Goal: Answer question/provide support

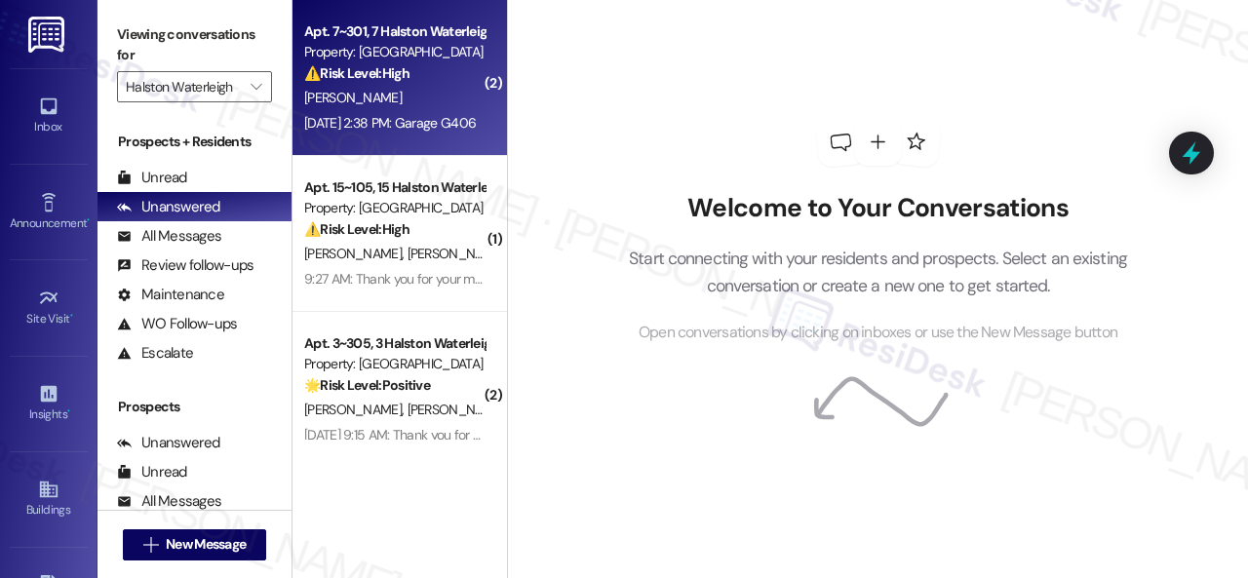
click at [422, 63] on div "⚠️ Risk Level: High The resident reports a malfunctioning garage door. This is …" at bounding box center [394, 73] width 180 height 20
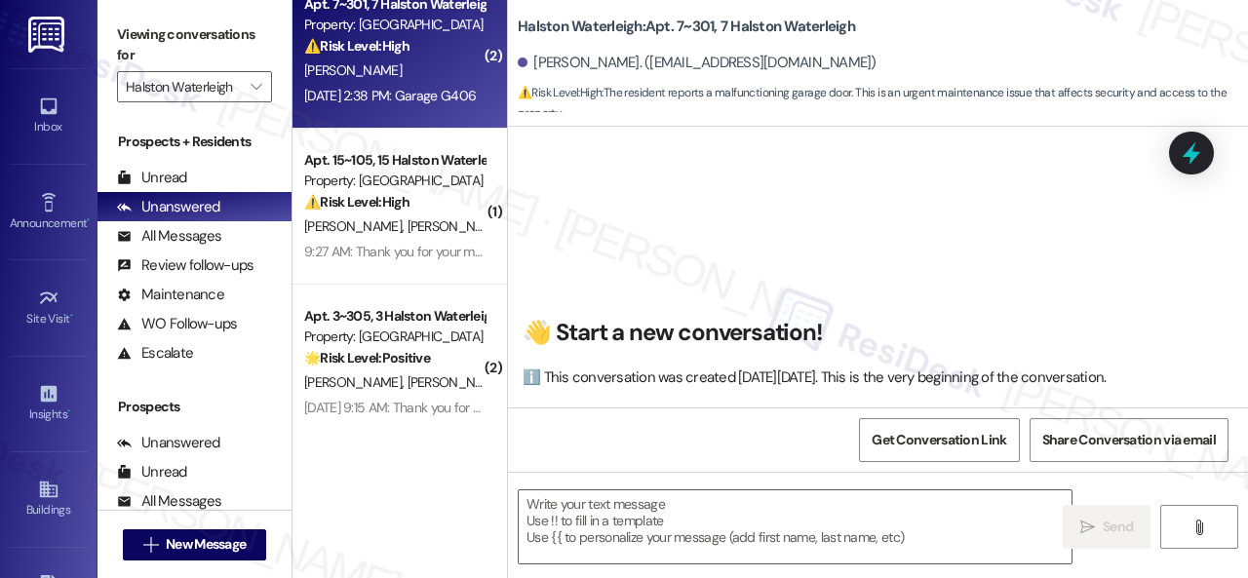
click at [392, 87] on div "( 2 ) Apt. 7~301, 7 Halston Waterleigh Property: Halston Waterleigh ⚠️ Risk Lev…" at bounding box center [400, 220] width 215 height 440
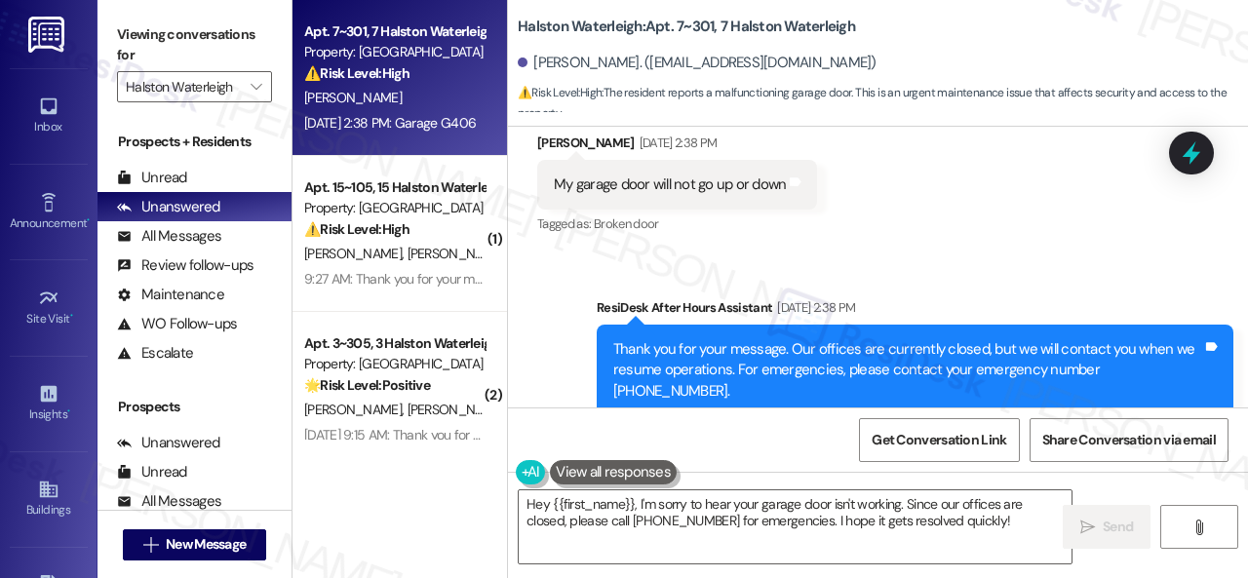
scroll to position [46005, 0]
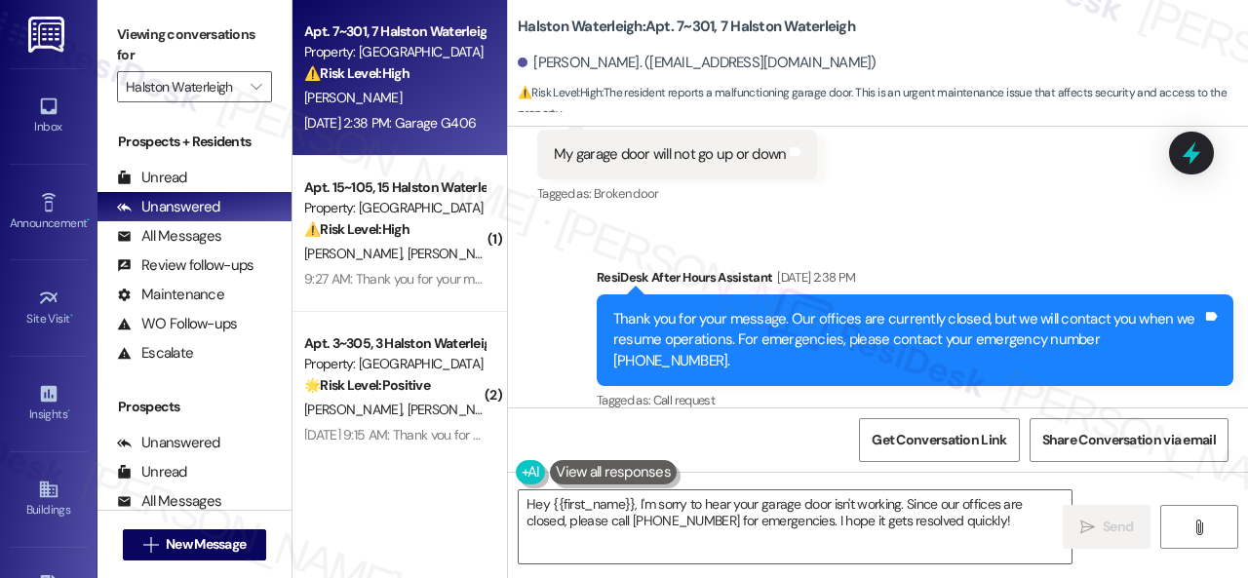
click at [897, 430] on div "Received via SMS Alexander Zale Aug 16, 2025 at 2:38 PM Garage G406 Tags and no…" at bounding box center [878, 512] width 740 height 165
click at [909, 506] on textarea "Hey {{first_name}}, I'm sorry to hear your garage door isn't working. Since our…" at bounding box center [795, 527] width 553 height 73
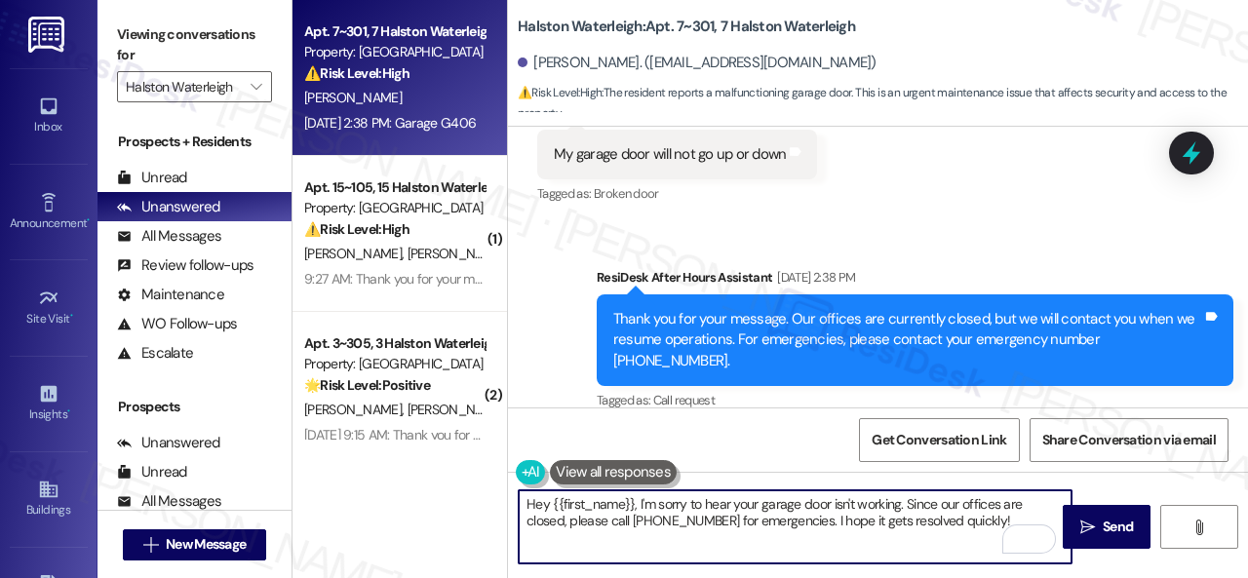
drag, startPoint x: 904, startPoint y: 506, endPoint x: 1005, endPoint y: 542, distance: 106.7
click at [1005, 542] on div "Hey {{first_name}}, I'm sorry to hear your garage door isn't working. Since our…" at bounding box center [795, 527] width 555 height 75
paste textarea "We apologize for the inconvenience. Is there already a work order for the issue…"
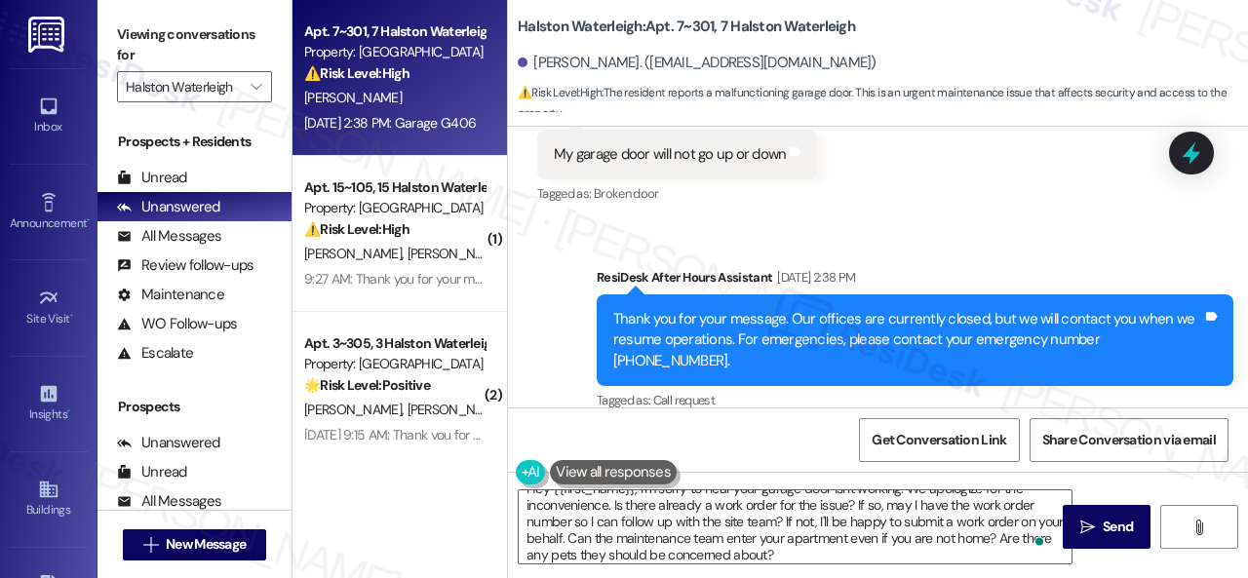
scroll to position [16, 0]
click at [835, 523] on textarea "Hey {{first_name}}, I'm sorry to hear your garage door isn't working. We apolog…" at bounding box center [795, 527] width 553 height 73
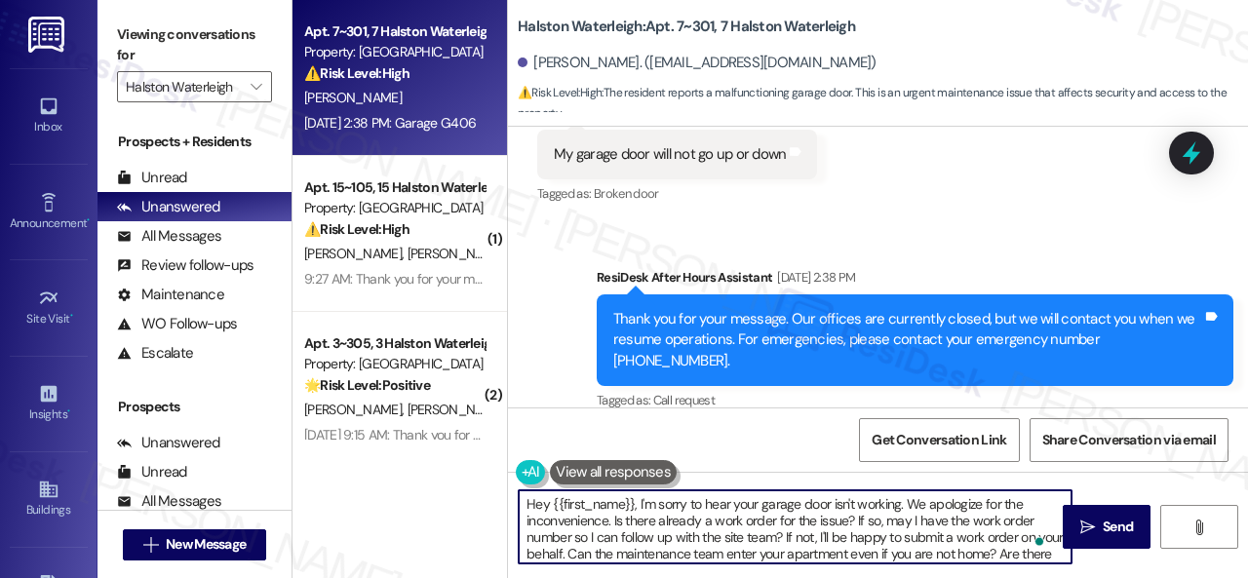
scroll to position [0, 0]
click at [639, 500] on textarea "Hey {{first_name}}, I'm sorry to hear your garage door isn't working. We apolog…" at bounding box center [795, 527] width 553 height 73
paste textarea "apologize for the late reply. I was away for the weekend.I"
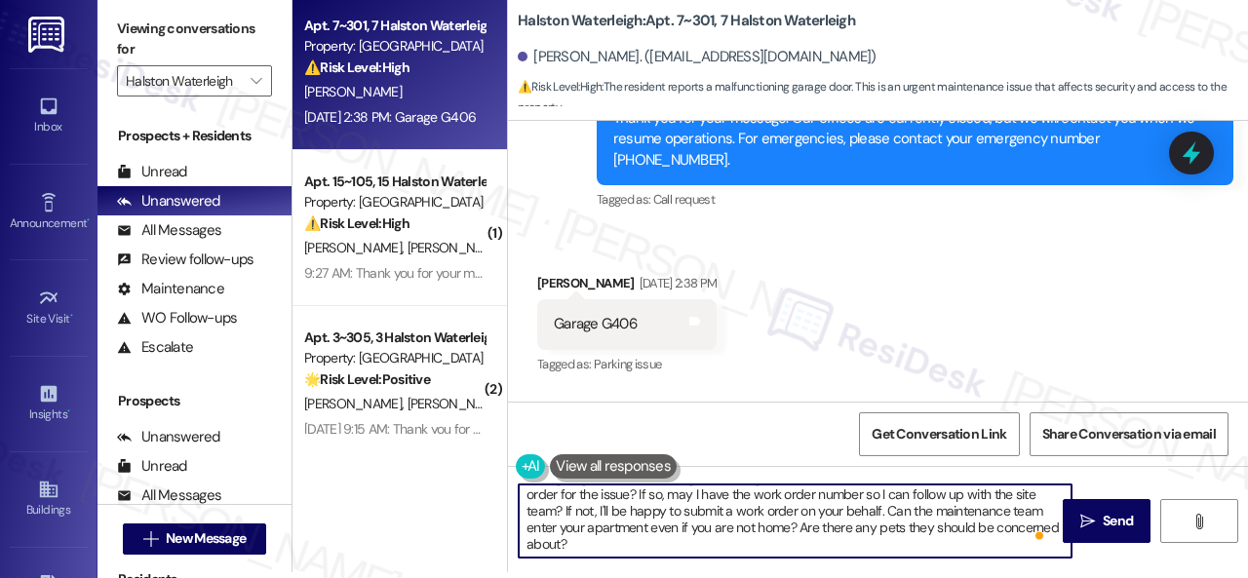
scroll to position [37, 0]
drag, startPoint x: 523, startPoint y: 530, endPoint x: 632, endPoint y: 547, distance: 110.6
click at [632, 547] on textarea "Hey {{first_name}}, I apologize for the late reply. I was away for the weekend.…" at bounding box center [795, 521] width 553 height 73
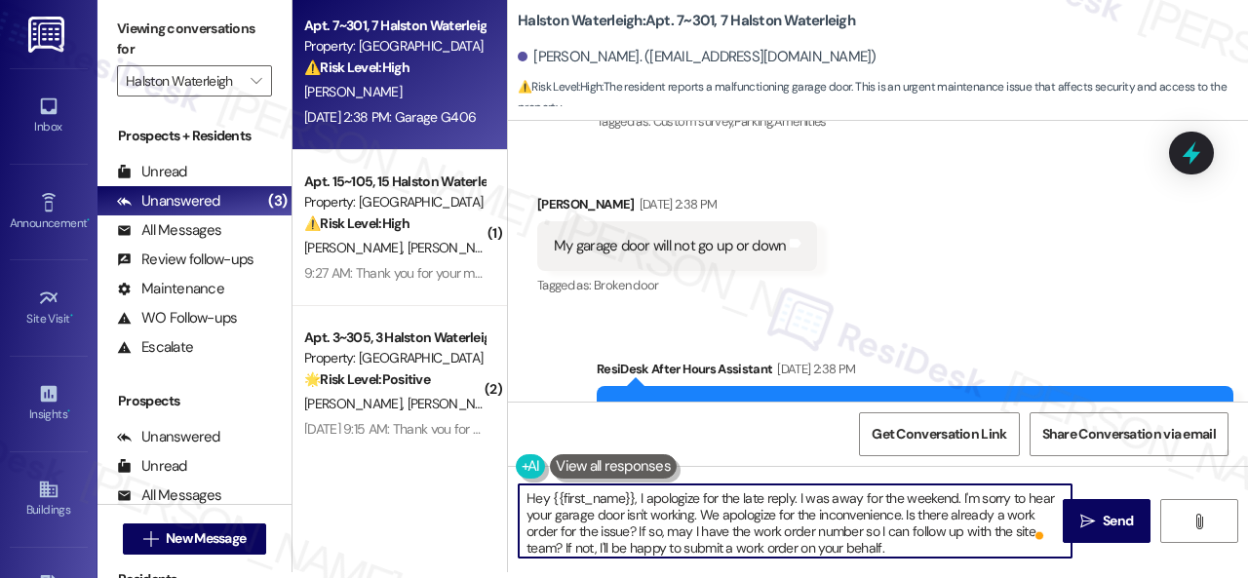
scroll to position [4, 0]
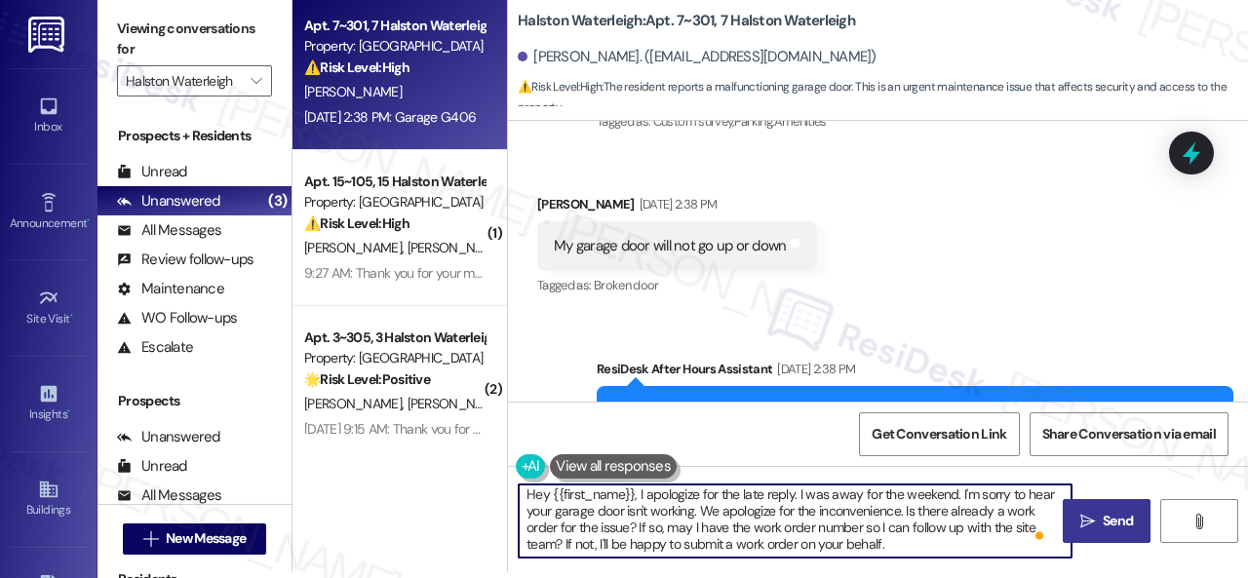
type textarea "Hey {{first_name}}, I apologize for the late reply. I was away for the weekend.…"
click at [1084, 516] on icon "" at bounding box center [1088, 522] width 15 height 16
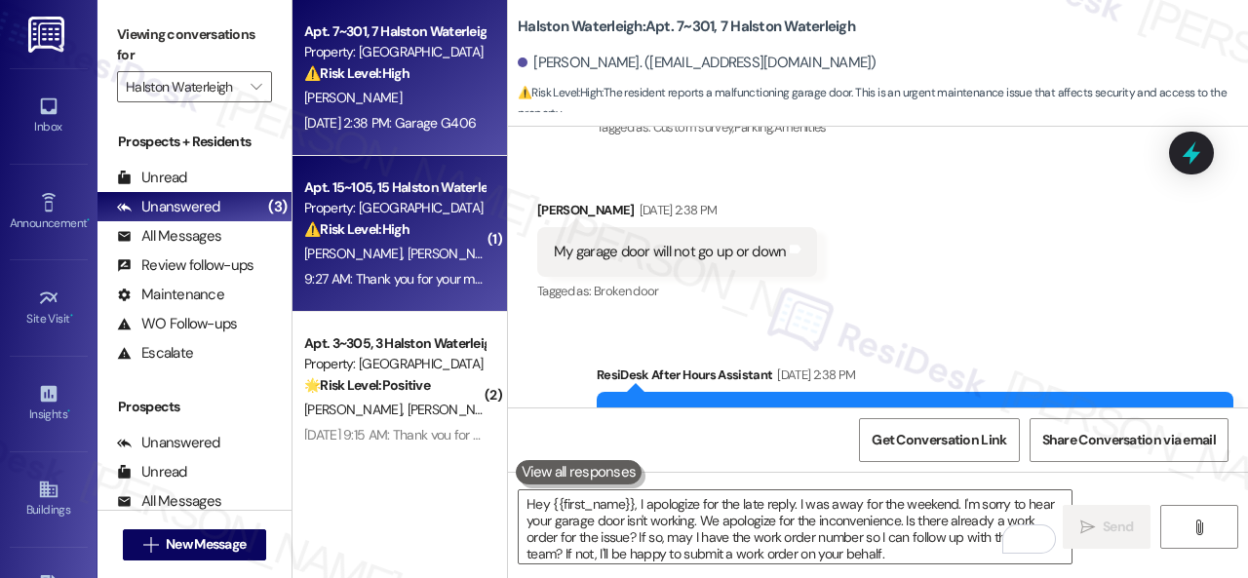
scroll to position [45998, 0]
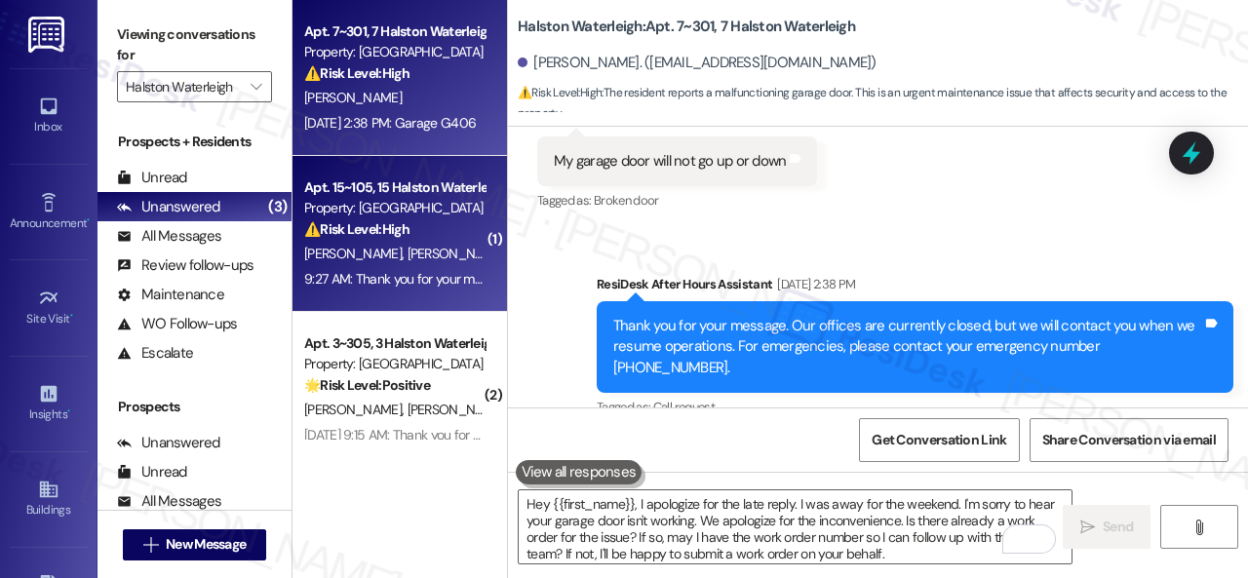
click at [460, 255] on div "A. Delima A. Lopes" at bounding box center [394, 254] width 184 height 24
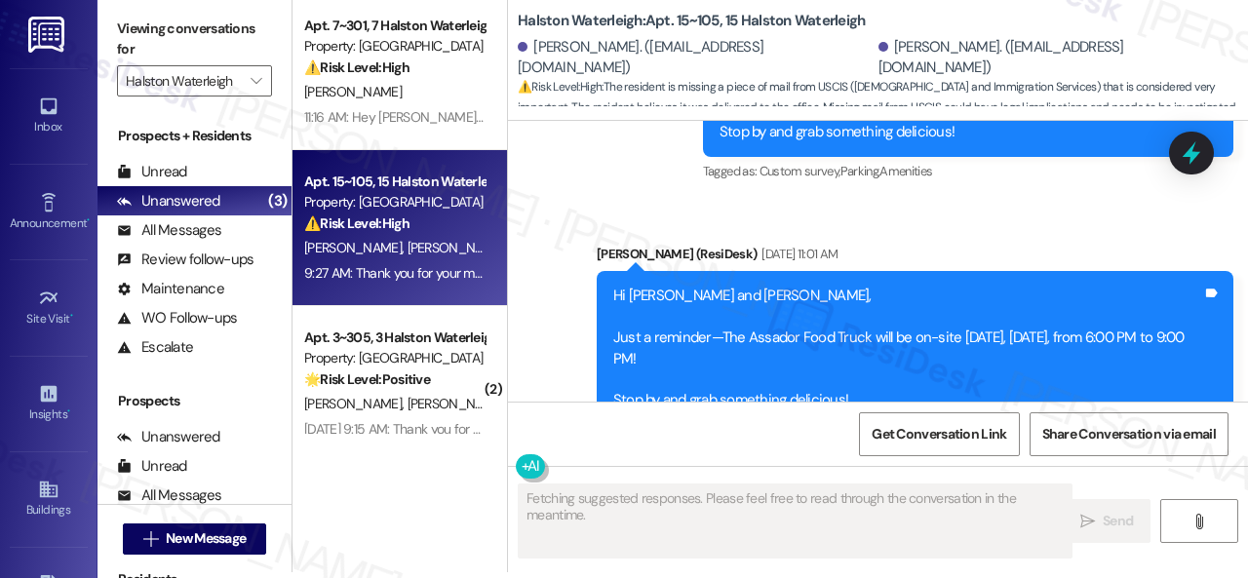
scroll to position [45458, 0]
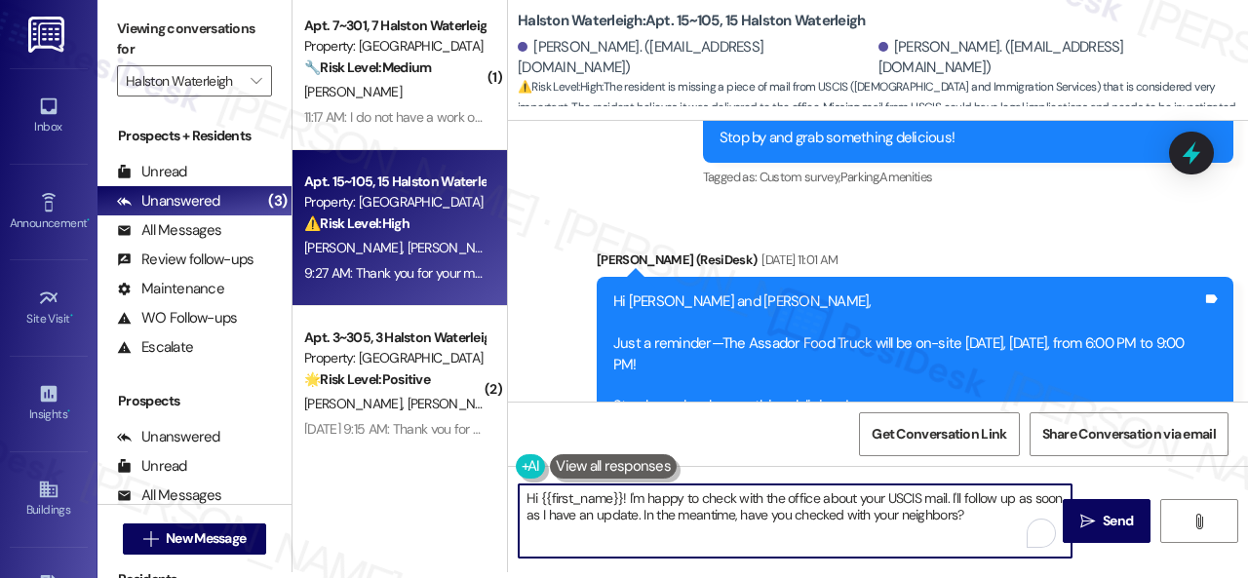
drag, startPoint x: 540, startPoint y: 502, endPoint x: 621, endPoint y: 494, distance: 81.3
click at [621, 494] on textarea "Hi {{first_name}}! I'm happy to check with the office about your USCIS mail. I'…" at bounding box center [795, 521] width 553 height 73
click at [588, 512] on textarea "Hi Alex! I'm happy to check with the office about your USCIS mail. I'll follow …" at bounding box center [795, 521] width 553 height 73
drag, startPoint x: 591, startPoint y: 513, endPoint x: 945, endPoint y: 513, distance: 354.0
click at [945, 513] on textarea "Hi Alex! I'm happy to check with the office about your USCIS mail. I'll follow …" at bounding box center [795, 521] width 553 height 73
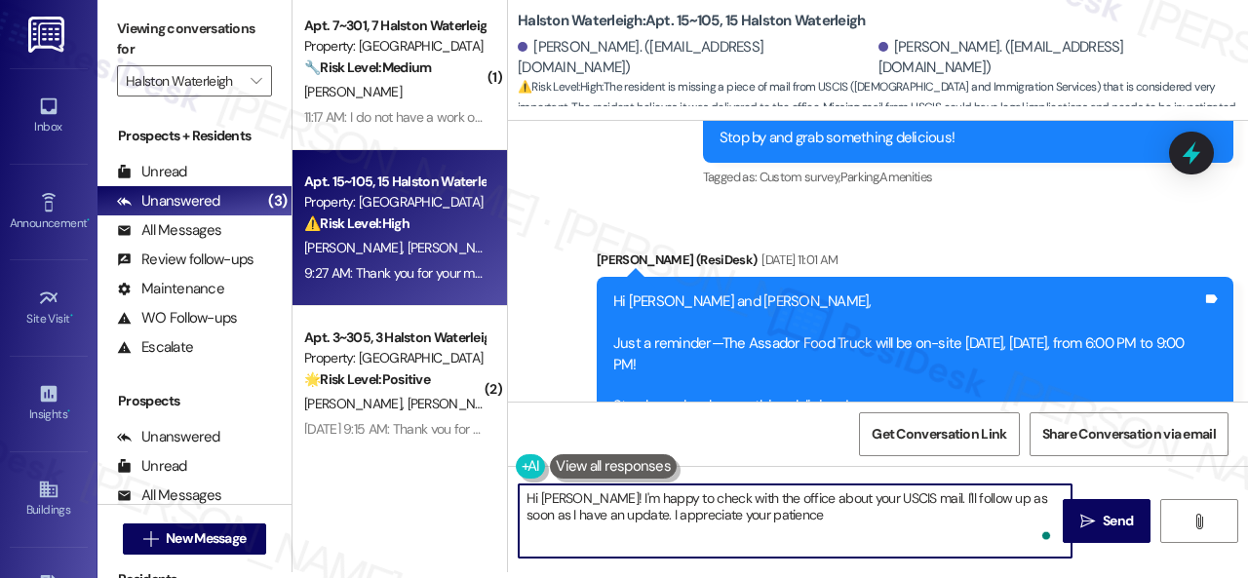
type textarea "Hi Alex! I'm happy to check with the office about your USCIS mail. I'll follow …"
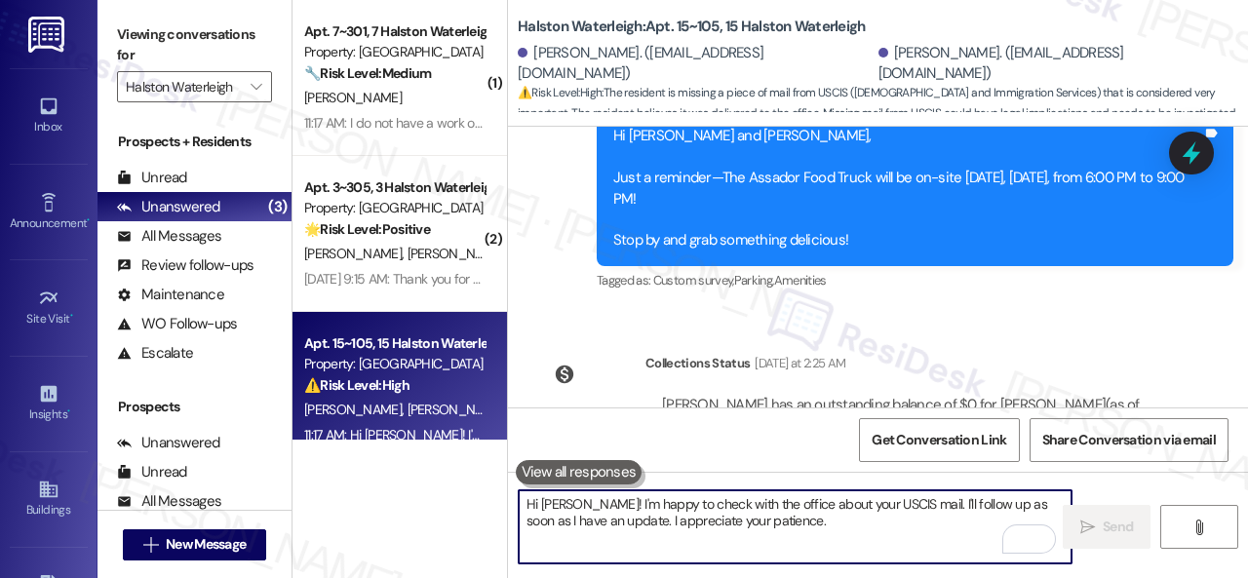
scroll to position [45466, 0]
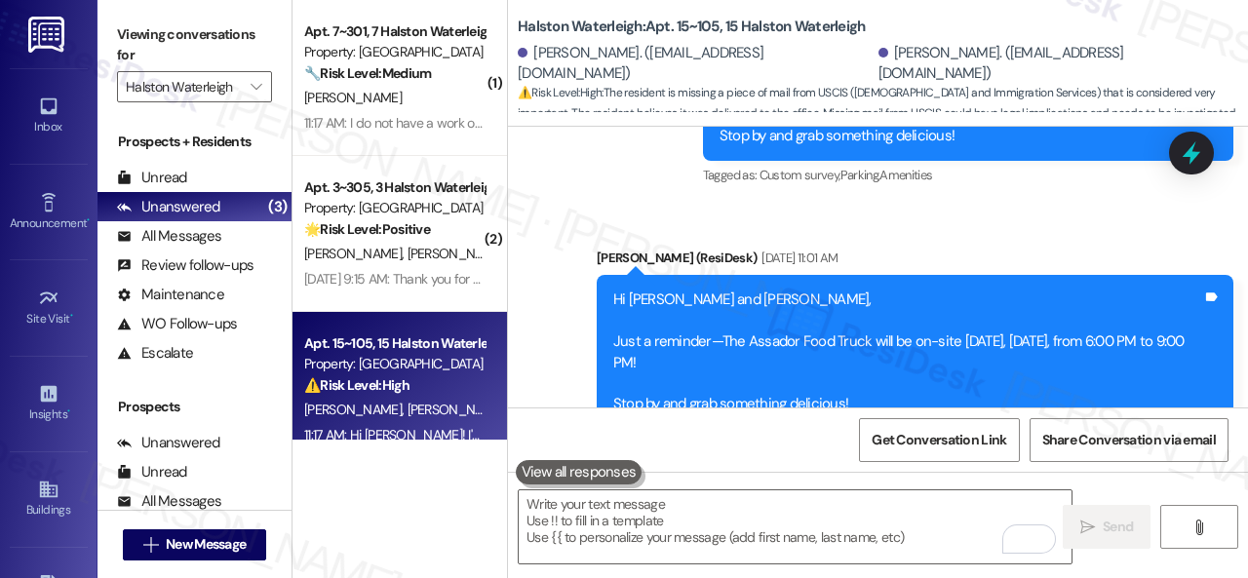
drag, startPoint x: 1040, startPoint y: 305, endPoint x: 1076, endPoint y: 301, distance: 36.3
copy div "USCIS"
click at [683, 460] on div "Get Conversation Link Share Conversation via email" at bounding box center [878, 440] width 740 height 64
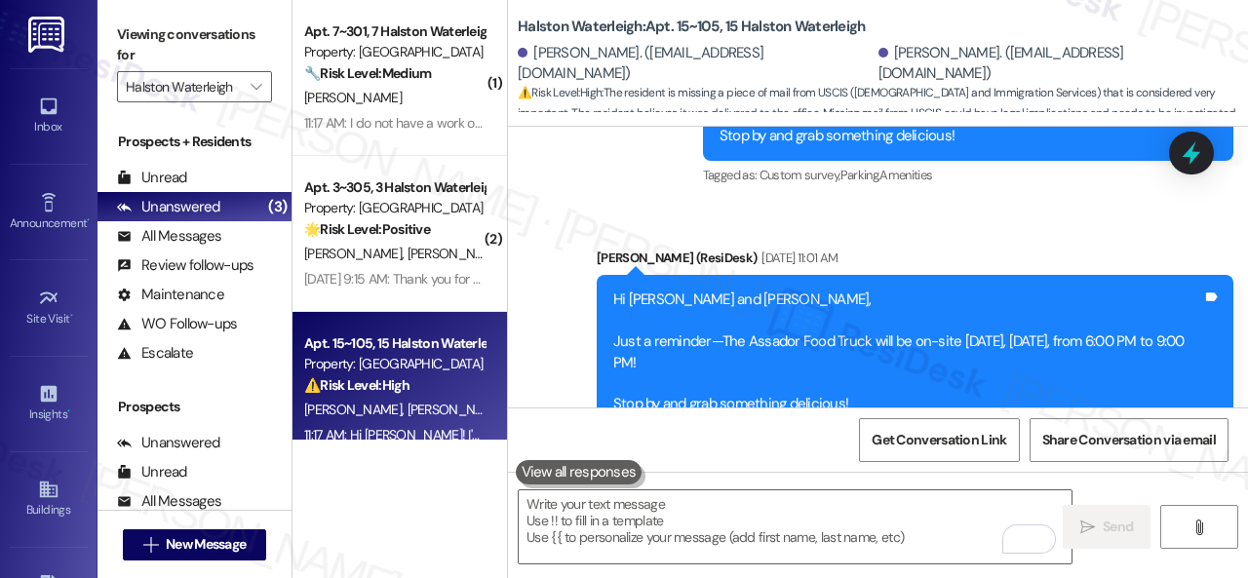
click at [683, 461] on div "Get Conversation Link Share Conversation via email" at bounding box center [878, 440] width 740 height 64
click at [686, 457] on div "Get Conversation Link Share Conversation via email" at bounding box center [878, 440] width 740 height 64
click at [695, 446] on div "Get Conversation Link Share Conversation via email" at bounding box center [878, 440] width 740 height 64
click at [696, 446] on div "Get Conversation Link Share Conversation via email" at bounding box center [878, 440] width 740 height 64
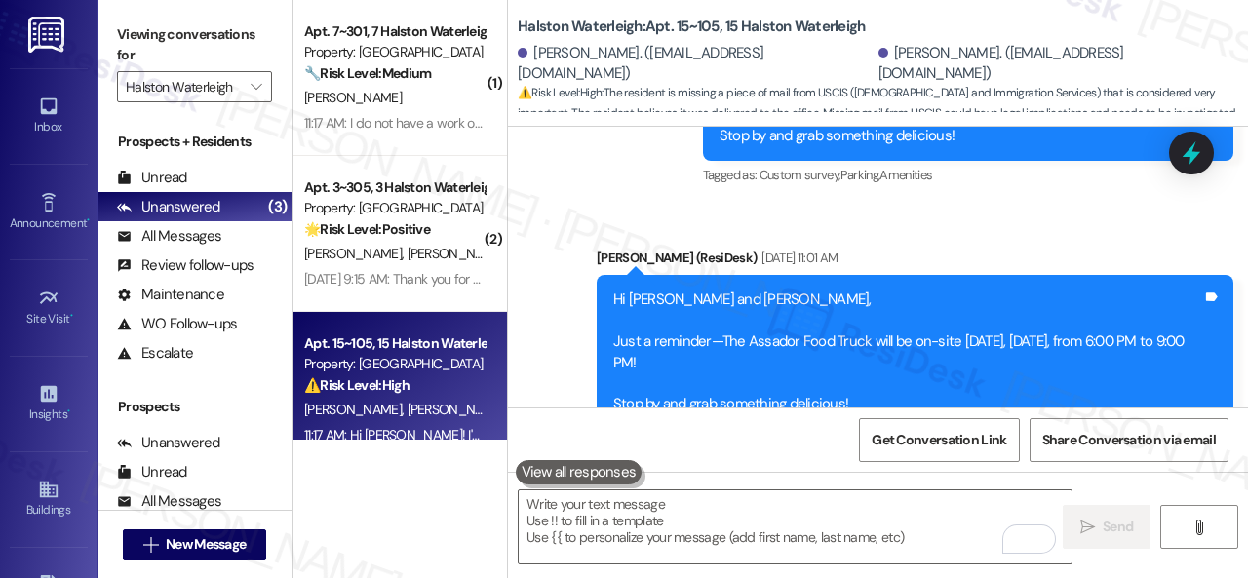
click at [696, 448] on div "Get Conversation Link Share Conversation via email" at bounding box center [878, 440] width 740 height 64
click at [696, 449] on div "Get Conversation Link Share Conversation via email" at bounding box center [878, 440] width 740 height 64
click at [695, 523] on textarea "To enrich screen reader interactions, please activate Accessibility in Grammarl…" at bounding box center [795, 527] width 553 height 73
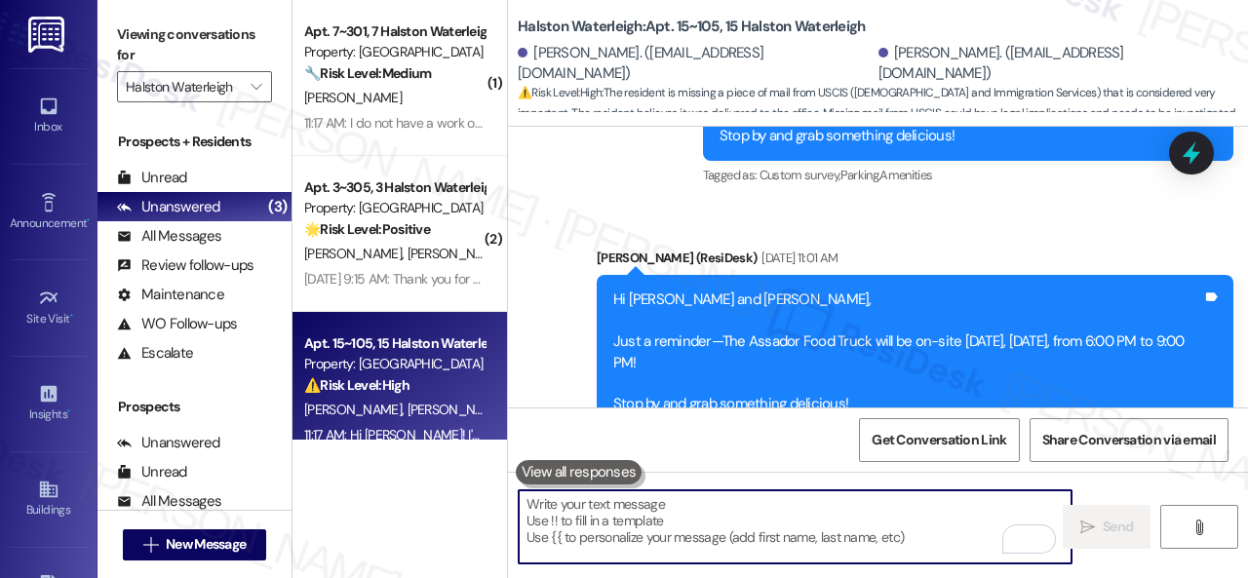
click at [726, 452] on div "Get Conversation Link Share Conversation via email" at bounding box center [878, 440] width 740 height 64
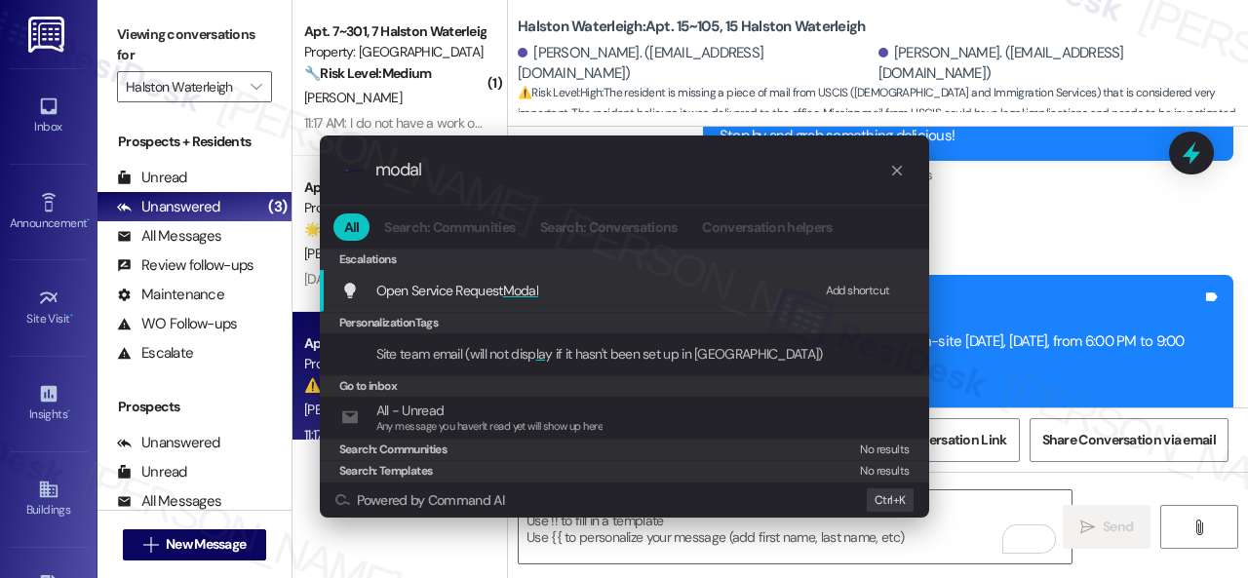
click at [848, 288] on div "Add shortcut" at bounding box center [858, 291] width 64 height 20
drag, startPoint x: 453, startPoint y: 173, endPoint x: 333, endPoint y: 169, distance: 121.0
click at [333, 169] on div ".cls-1{fill:#0a055f;}.cls-2{fill:#0cc4c4;} resideskLogoBlueOrange modal" at bounding box center [625, 170] width 610 height 69
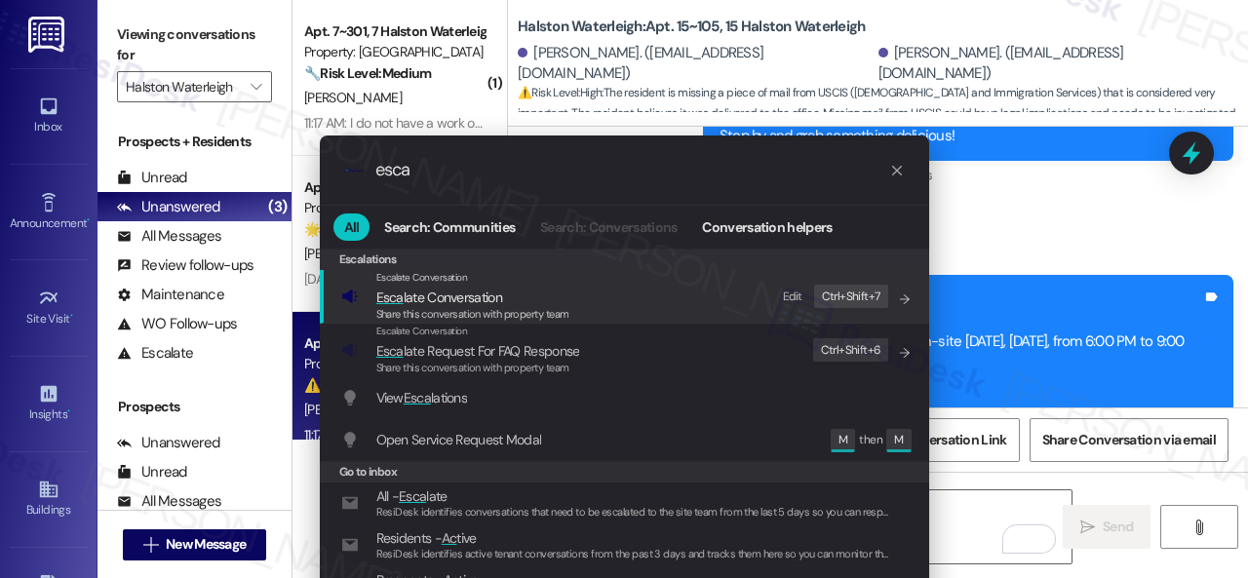
type input "esca"
click at [796, 297] on div "Edit" at bounding box center [793, 297] width 20 height 20
click at [458, 289] on span "Esca late Conversation" at bounding box center [439, 298] width 126 height 18
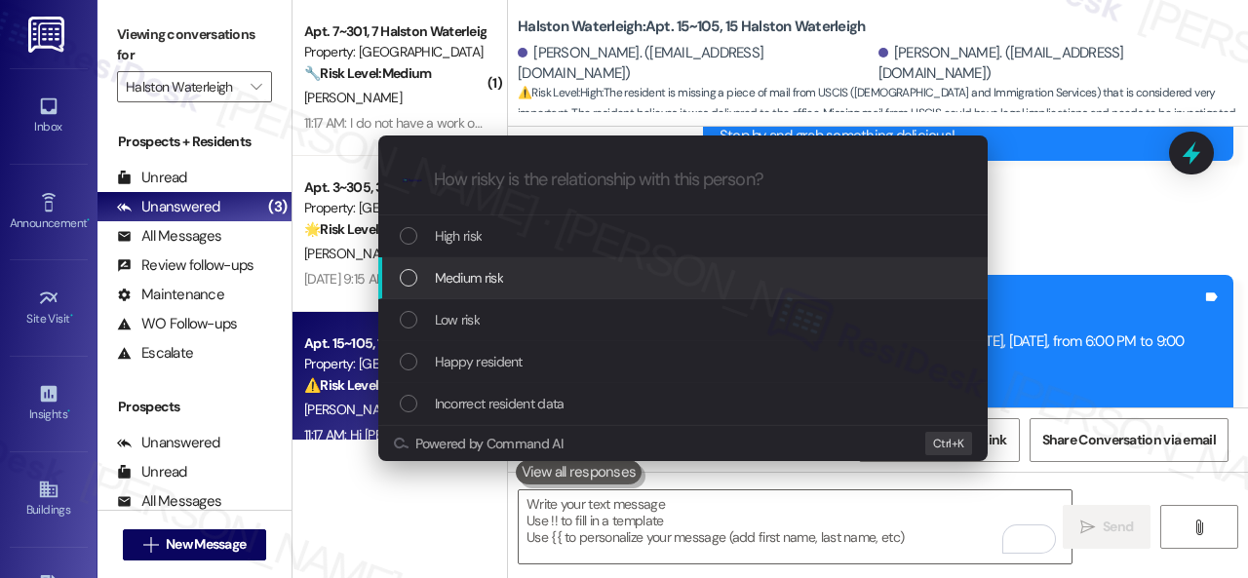
click at [455, 281] on span "Medium risk" at bounding box center [469, 277] width 68 height 21
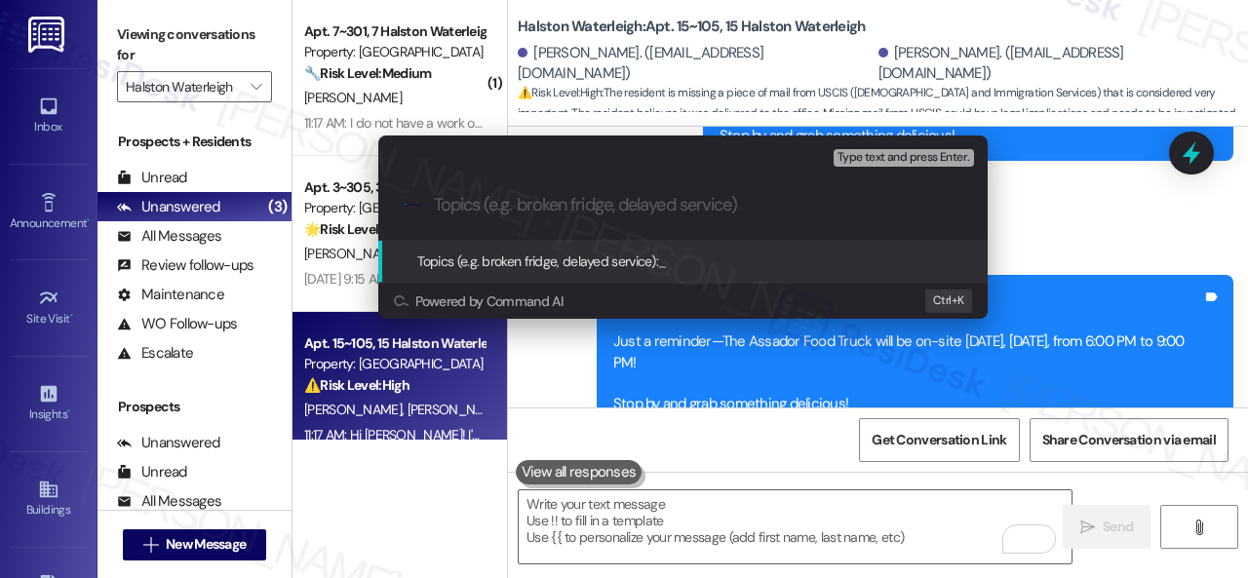
click at [537, 204] on input "Topics (e.g. broken fridge, delayed service)" at bounding box center [699, 205] width 530 height 20
paste input "USCIS"
type input "Inquiry about the resident's USCIS mail."
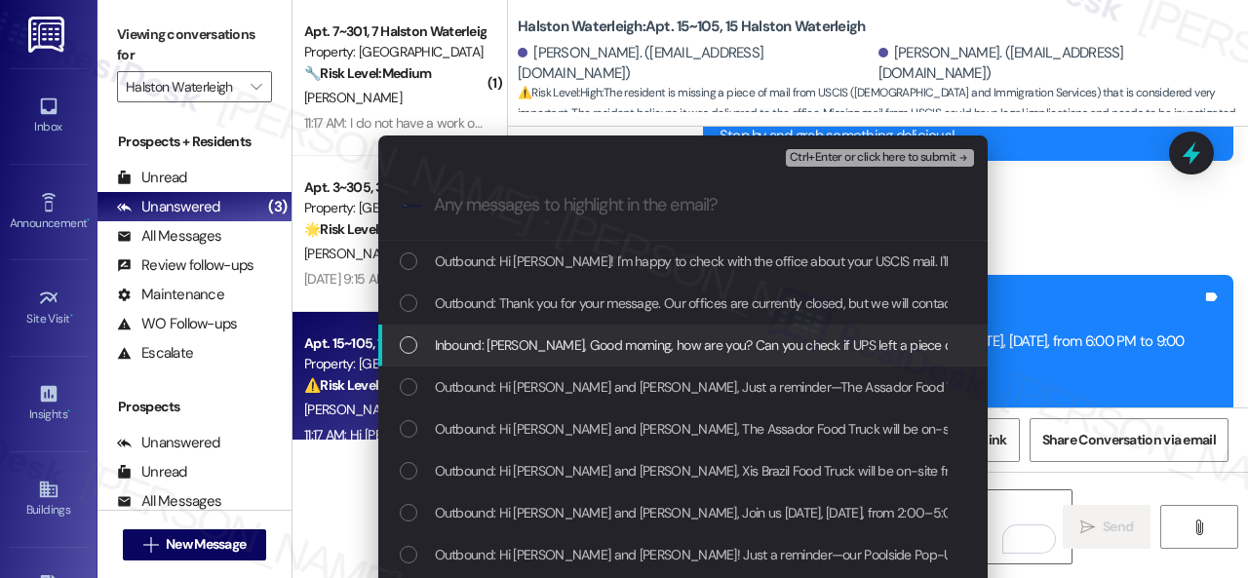
click at [583, 352] on span "Inbound: Sara, Good morning, how are you? Can you check if UPS left a piece of …" at bounding box center [1093, 345] width 1316 height 21
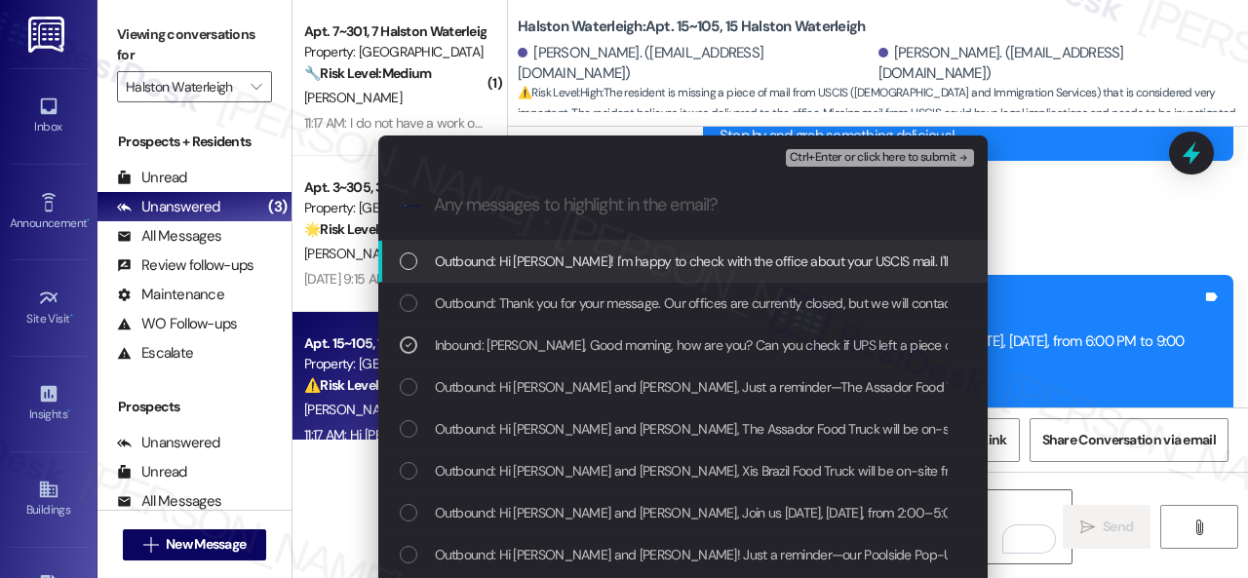
click at [834, 155] on span "Ctrl+Enter or click here to submit" at bounding box center [873, 158] width 167 height 14
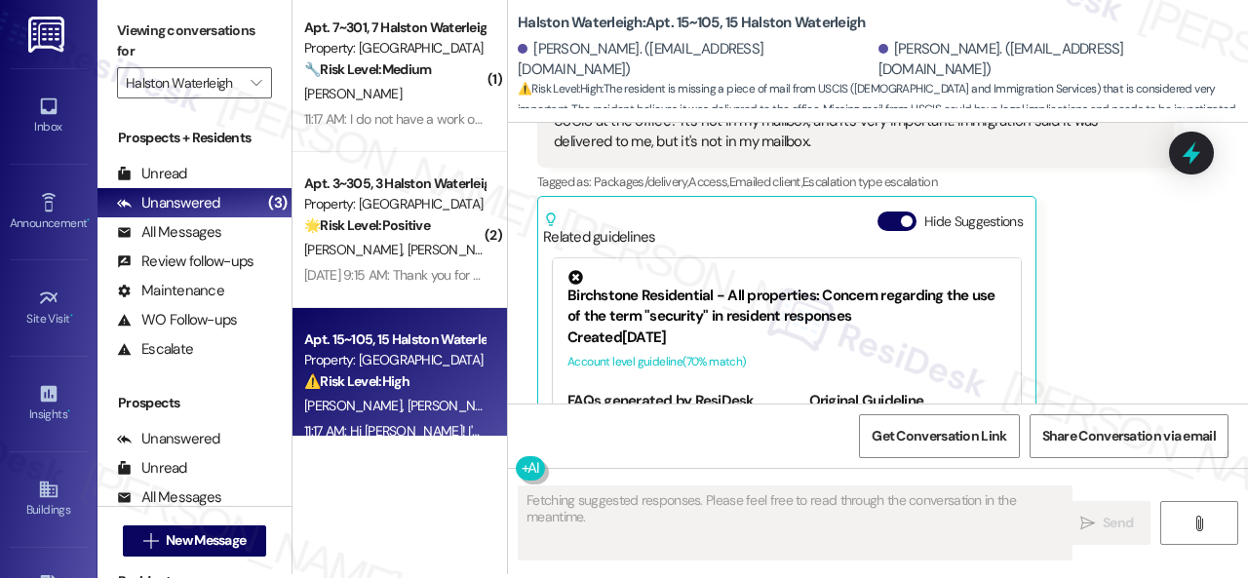
scroll to position [6, 0]
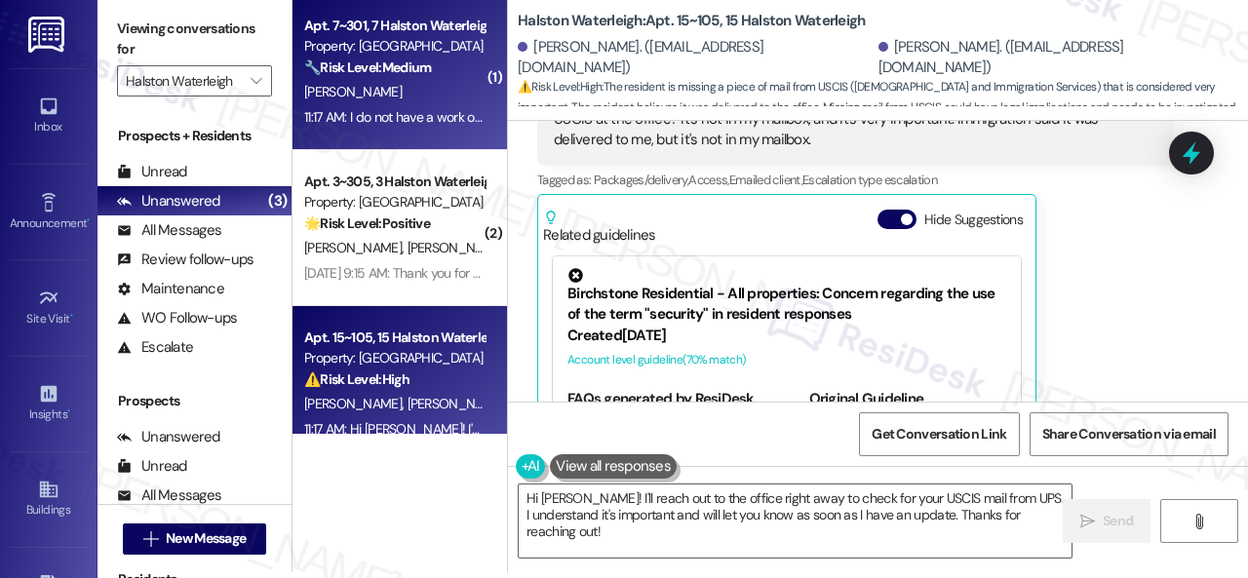
click at [437, 91] on div "[PERSON_NAME]" at bounding box center [394, 92] width 184 height 24
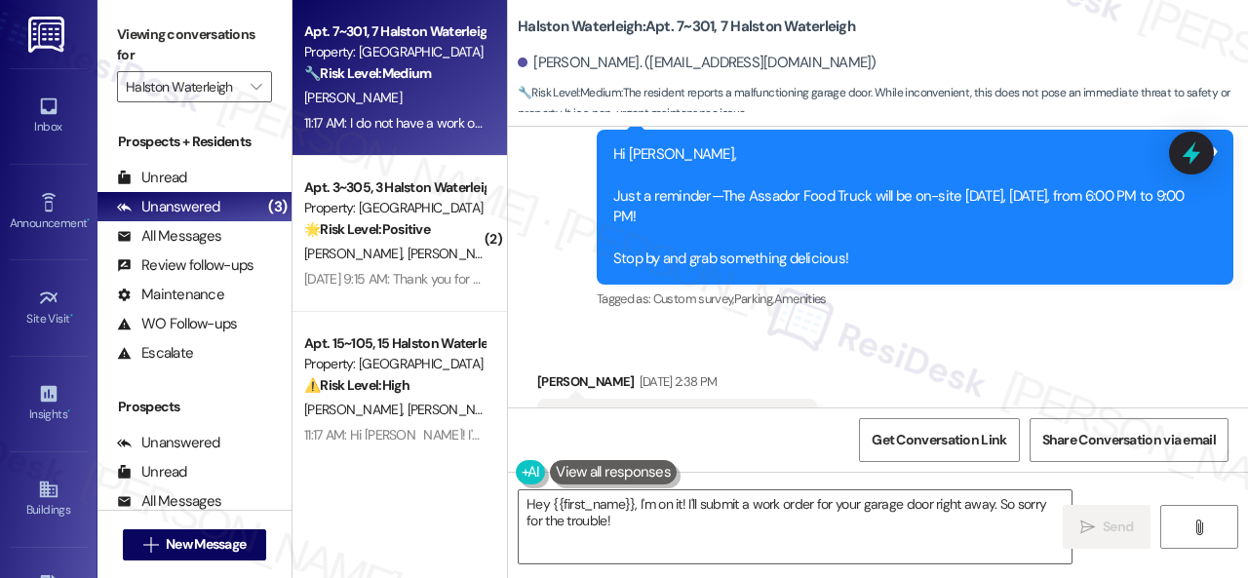
scroll to position [45712, 0]
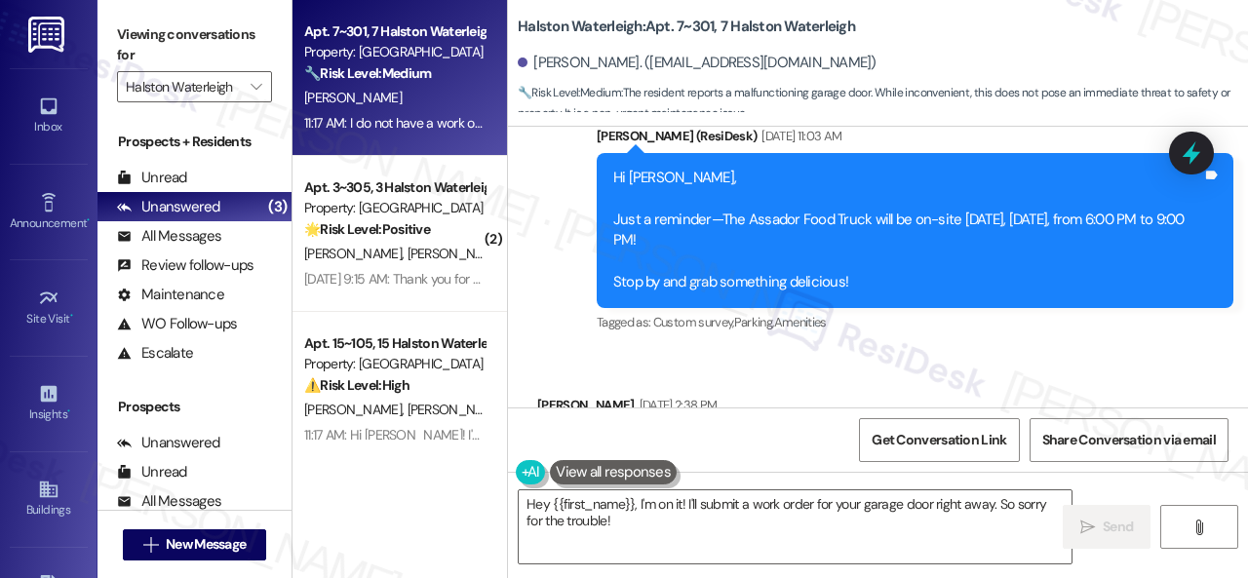
drag, startPoint x: 553, startPoint y: 276, endPoint x: 786, endPoint y: 274, distance: 233.1
click at [786, 437] on div "My garage door will not go up or down" at bounding box center [670, 447] width 236 height 20
copy div "My garage door will not go up or down"
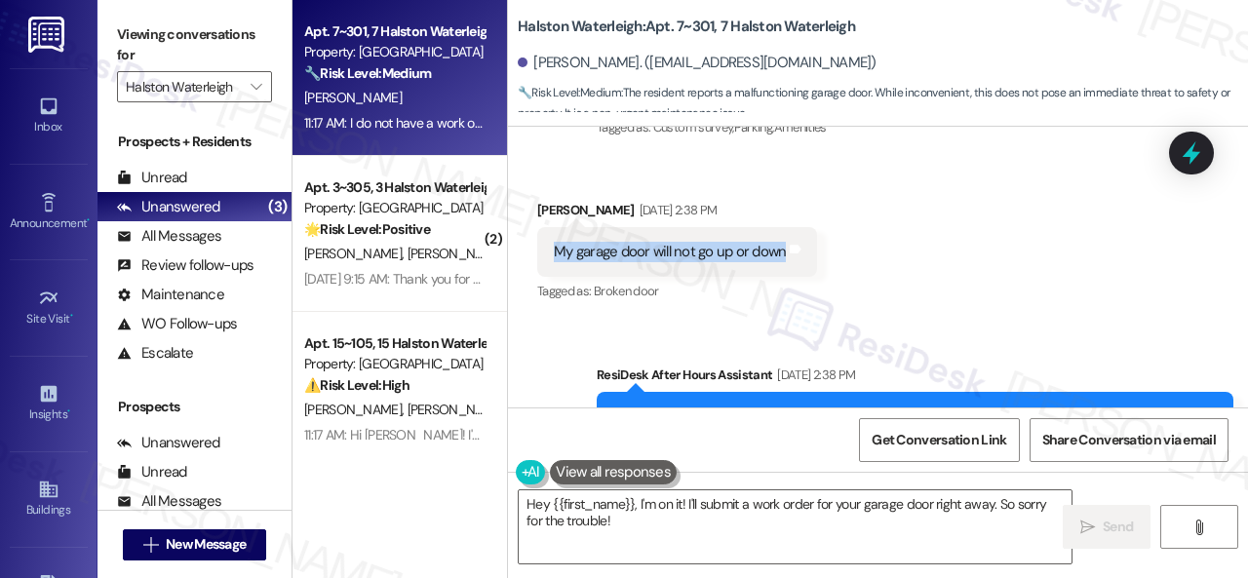
scroll to position [46005, 0]
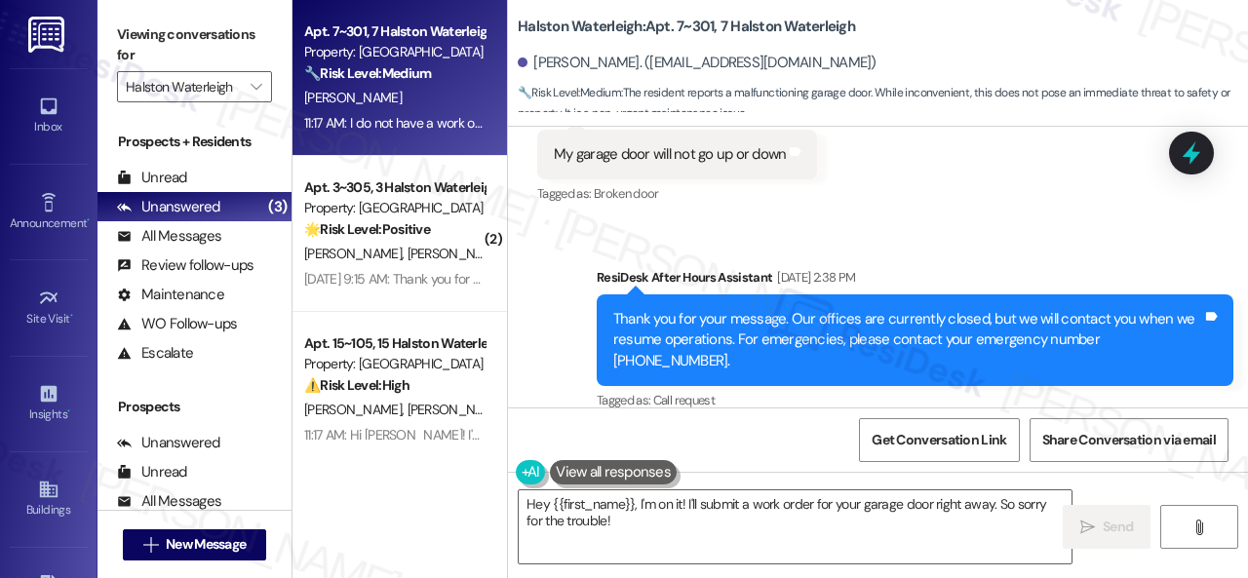
drag, startPoint x: 638, startPoint y: 328, endPoint x: 556, endPoint y: 337, distance: 82.5
click at [556, 515] on div "Garage G406" at bounding box center [595, 525] width 87 height 20
copy div "Garage G406"
click at [901, 430] on div "Received via SMS Alexander Zale Aug 16, 2025 at 2:38 PM Garage G406 Tags and no…" at bounding box center [878, 512] width 740 height 165
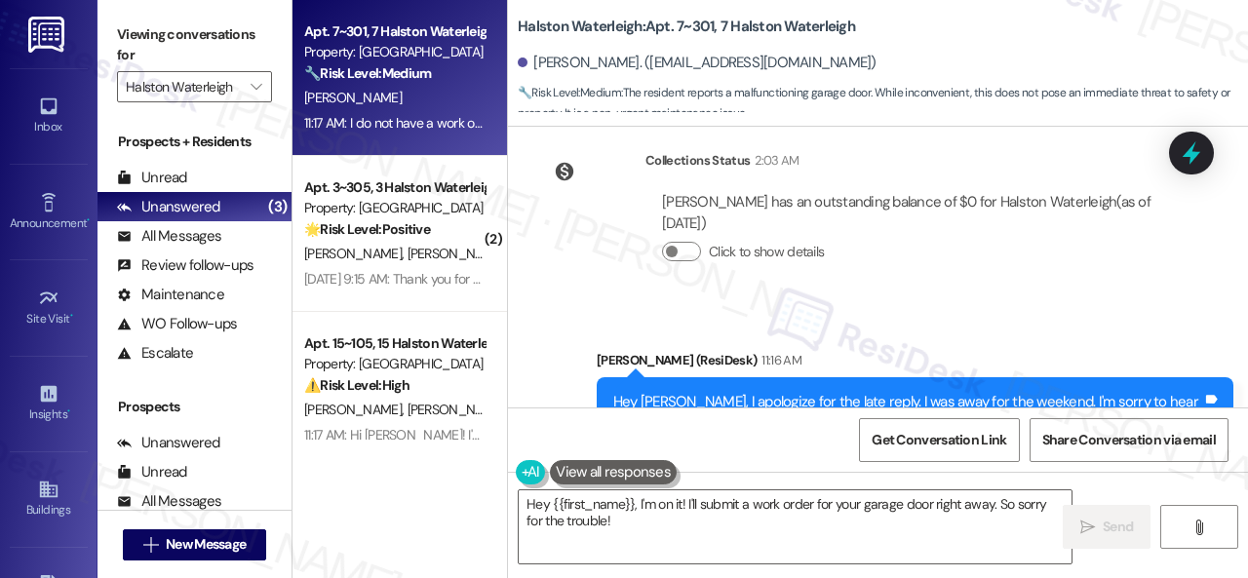
scroll to position [46591, 0]
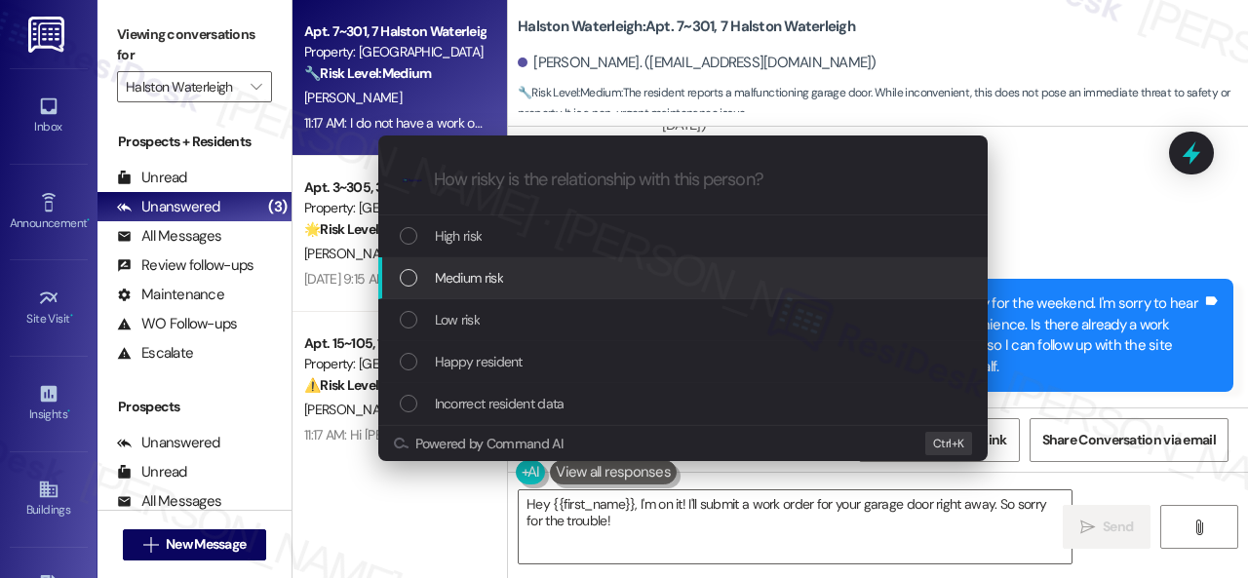
click at [1084, 294] on div "Escalate Conversation How risky is the relationship with this person? Topics (e…" at bounding box center [624, 289] width 1248 height 578
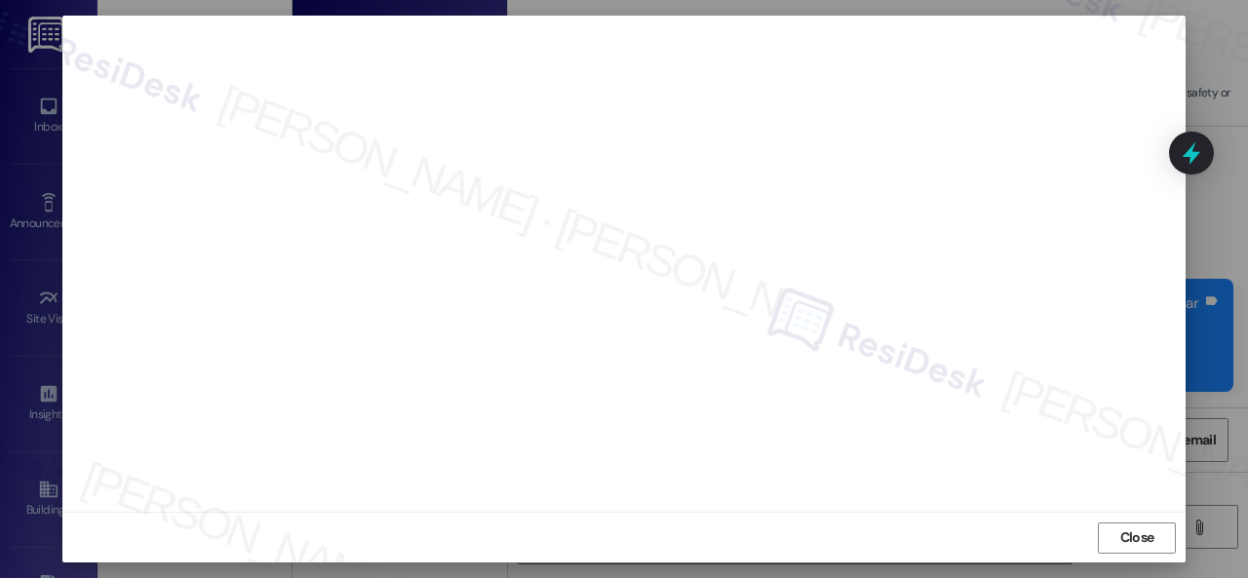
scroll to position [10, 0]
click at [1121, 555] on span "Close" at bounding box center [1138, 552] width 34 height 20
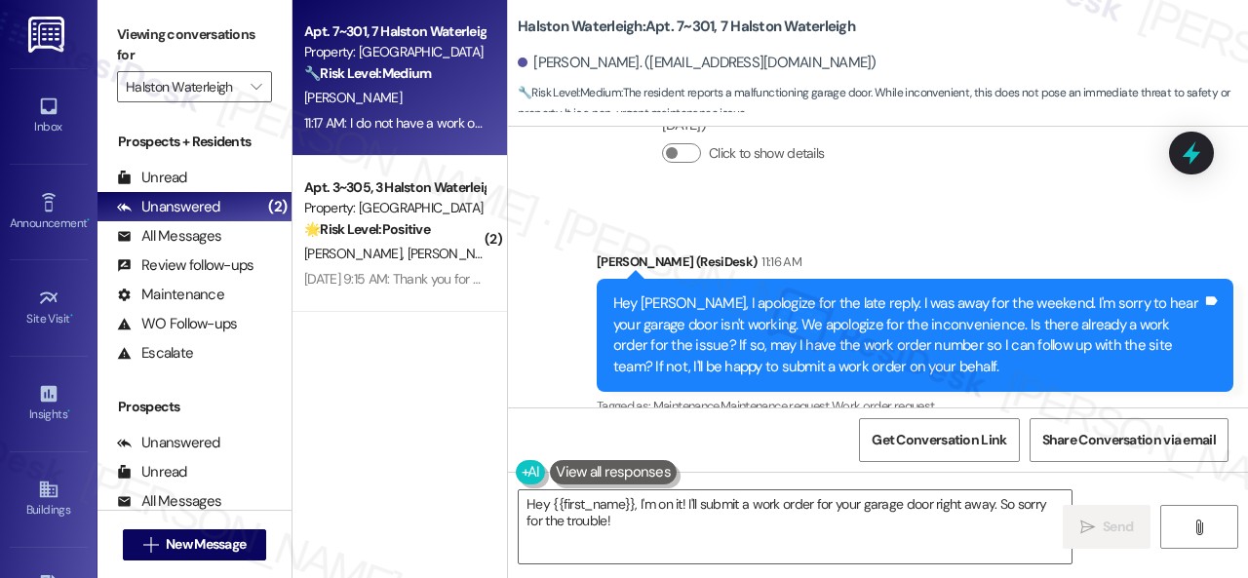
click at [934, 436] on div "Received via SMS Alexander Zale 11:17 AM I do not have a work order yet Tags an…" at bounding box center [878, 518] width 740 height 165
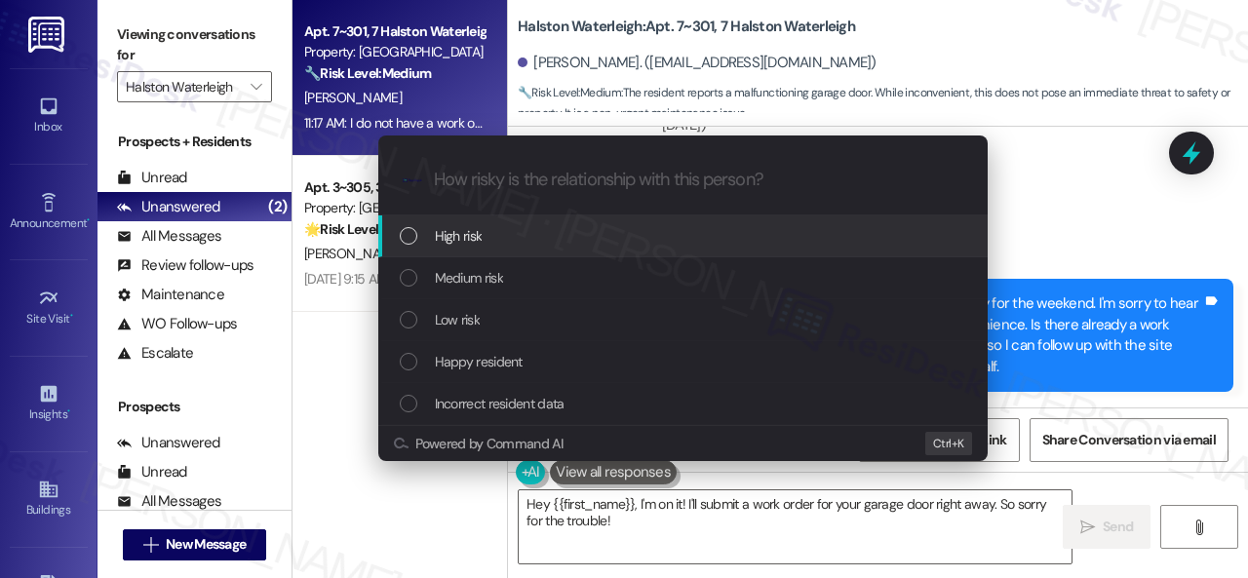
click at [443, 233] on span "High risk" at bounding box center [459, 235] width 48 height 21
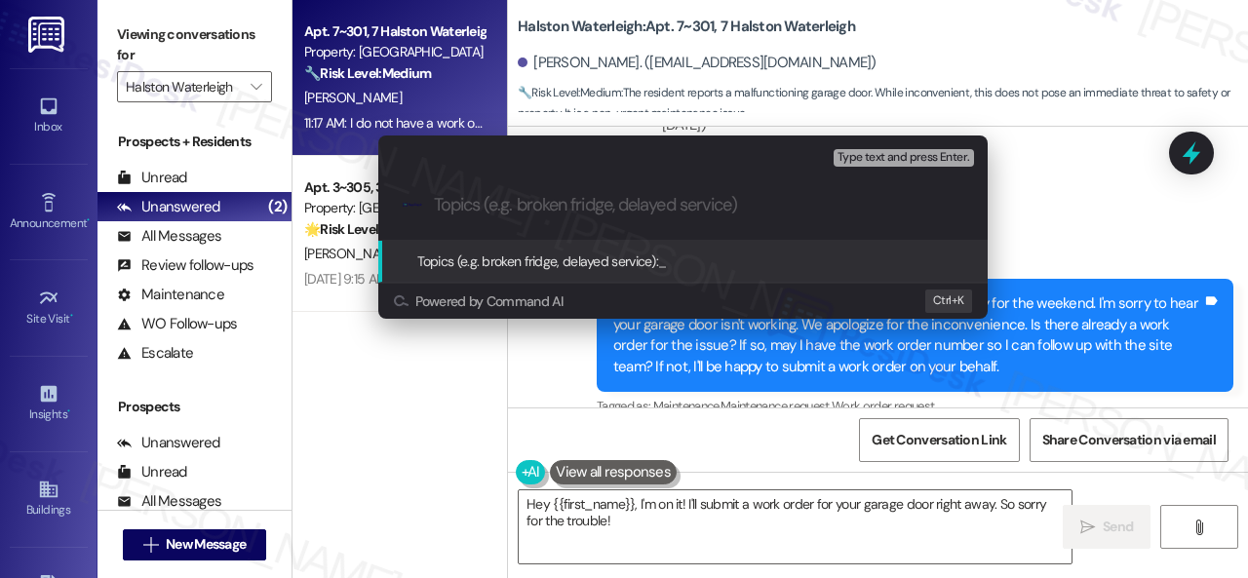
paste input "New work order/s submitted - Garage door issue"
type input "New work order/s submitted - Garage door issue"
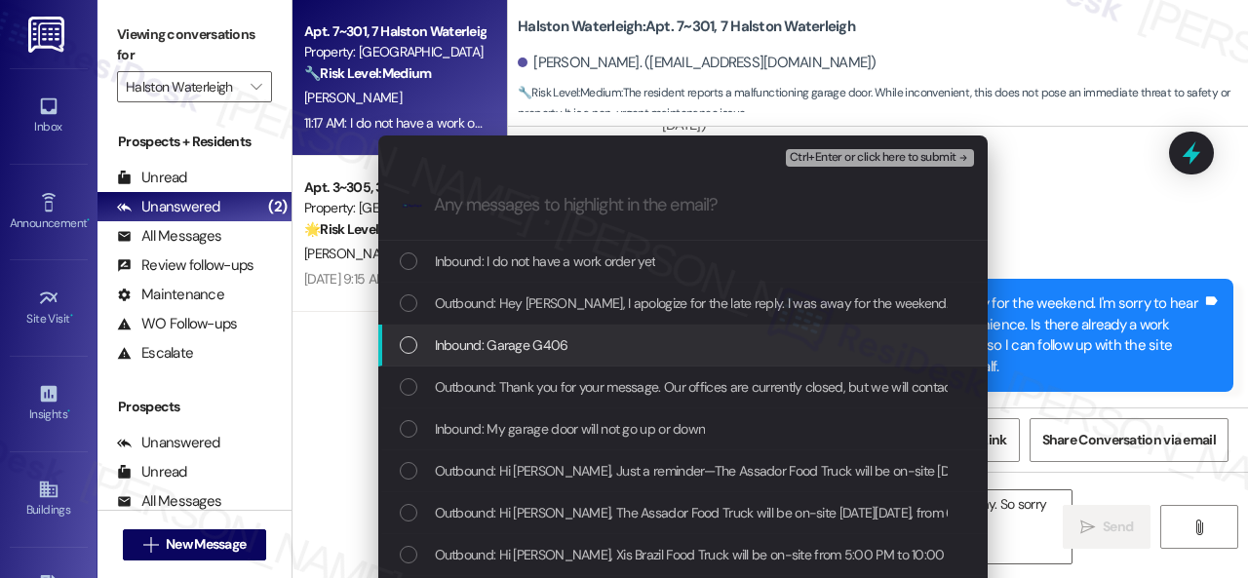
click at [458, 348] on span "Inbound: Garage G406" at bounding box center [502, 345] width 134 height 21
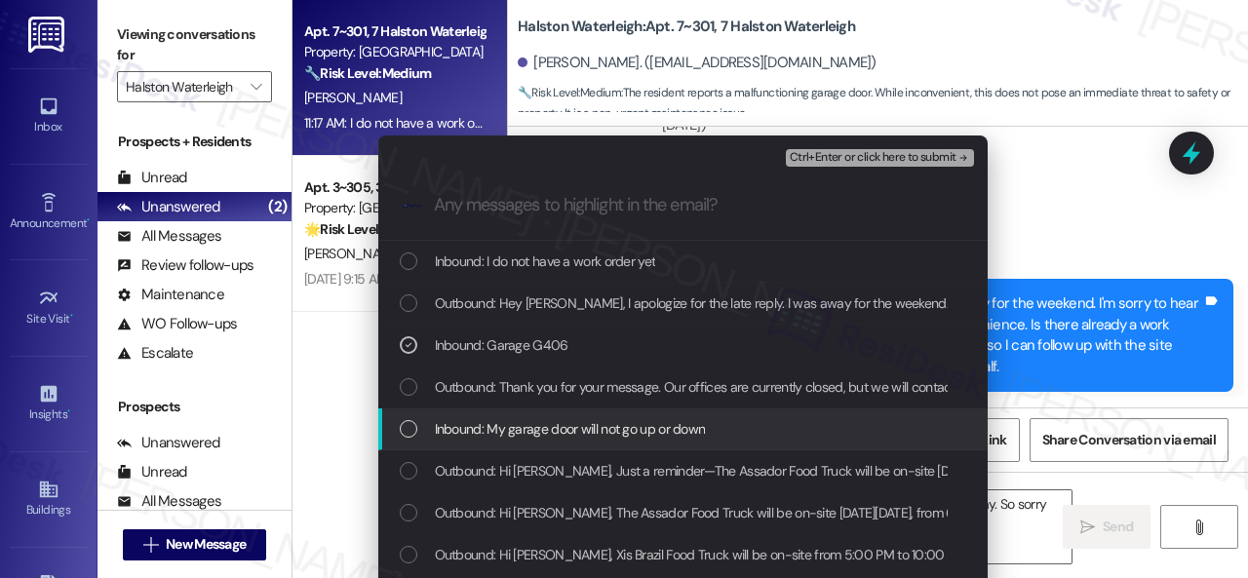
click at [473, 424] on span "Inbound: My garage door will not go up or down" at bounding box center [570, 428] width 271 height 21
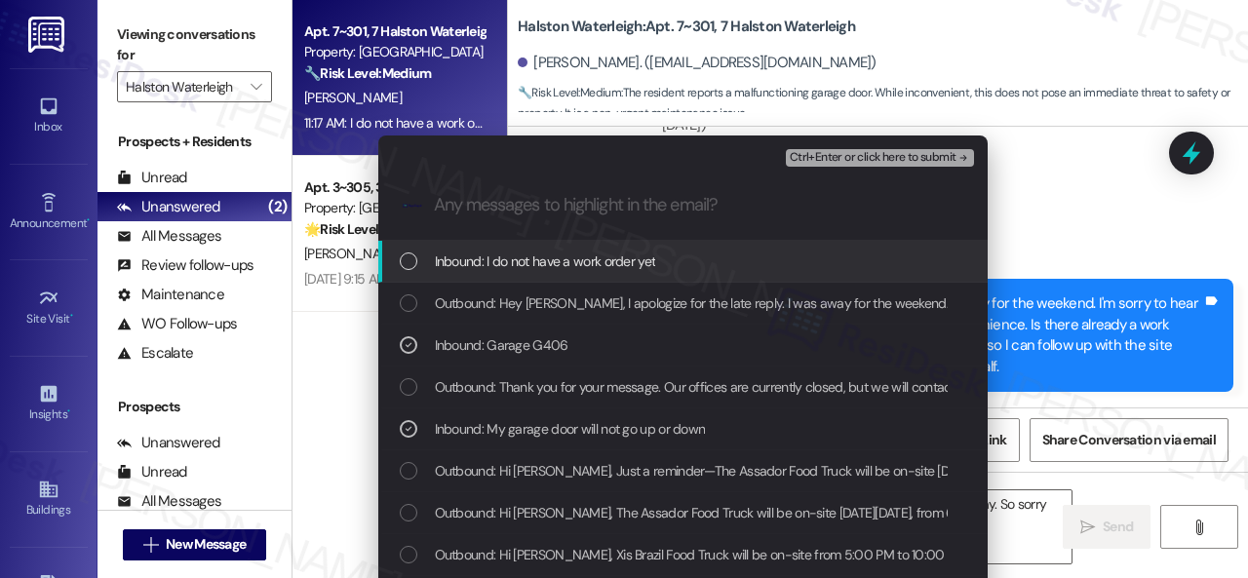
click at [836, 151] on span "Ctrl+Enter or click here to submit" at bounding box center [873, 158] width 167 height 14
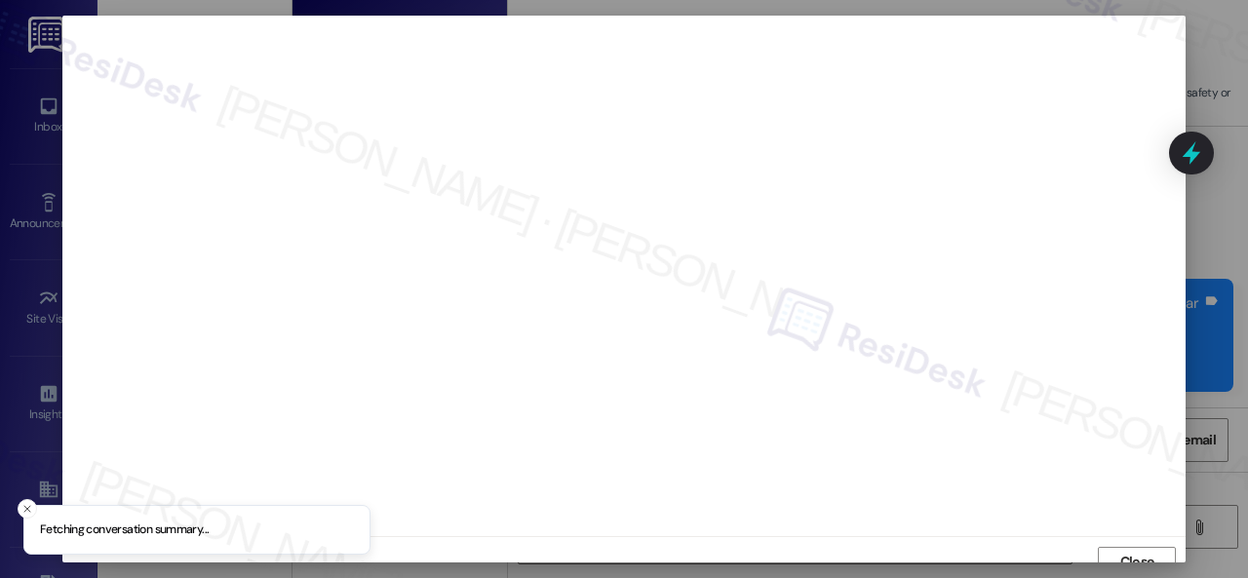
scroll to position [15, 0]
click at [1121, 545] on span "Close" at bounding box center [1138, 547] width 34 height 20
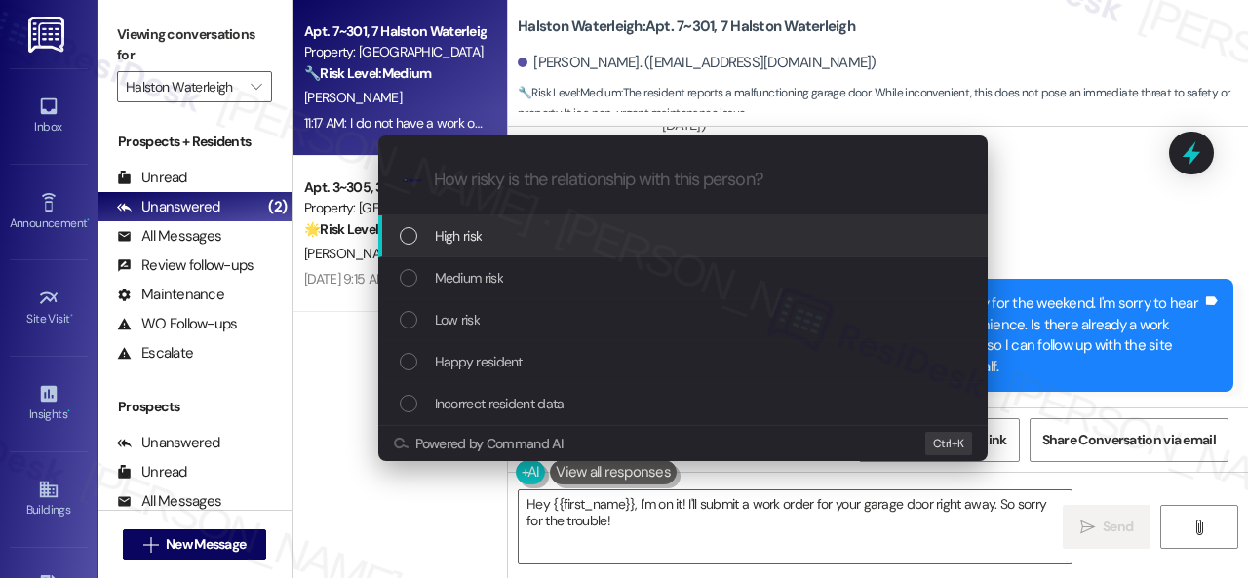
click at [478, 239] on span "High risk" at bounding box center [459, 235] width 48 height 21
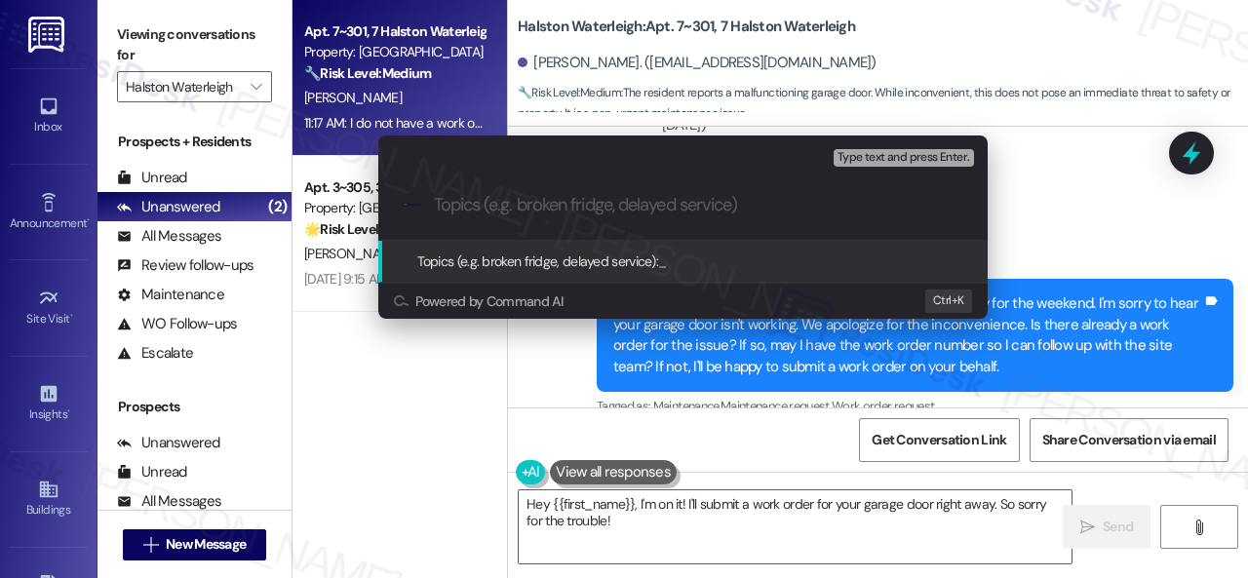
paste input "New work order/s submitted - Garage door issue"
type input "New work order/s submitted - Garage door issue"
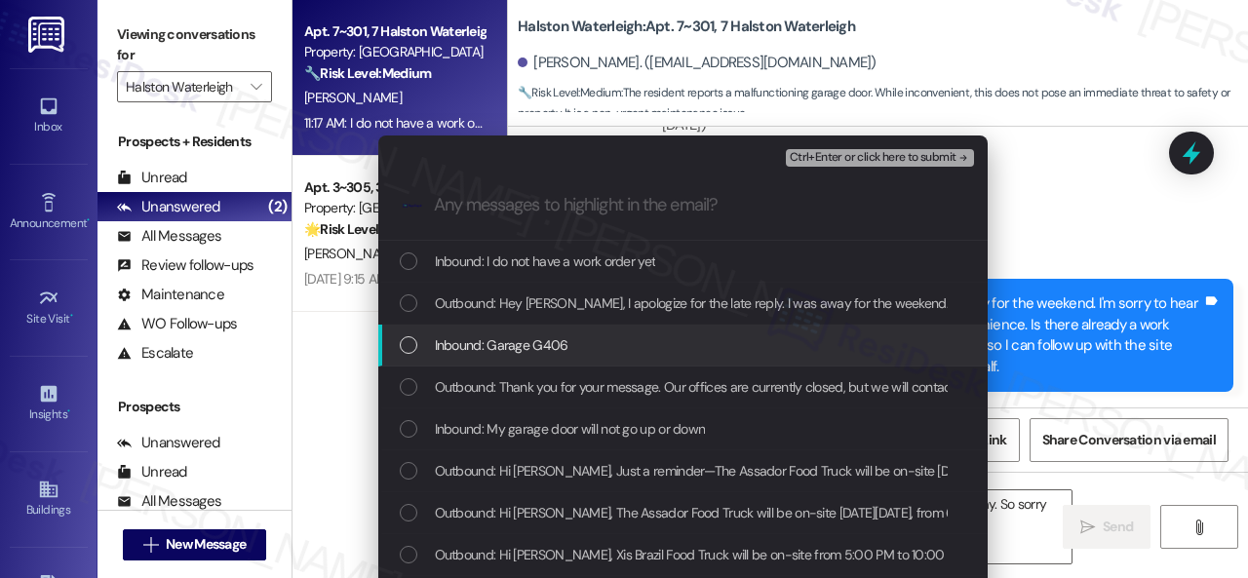
click at [474, 342] on span "Inbound: Garage G406" at bounding box center [502, 345] width 134 height 21
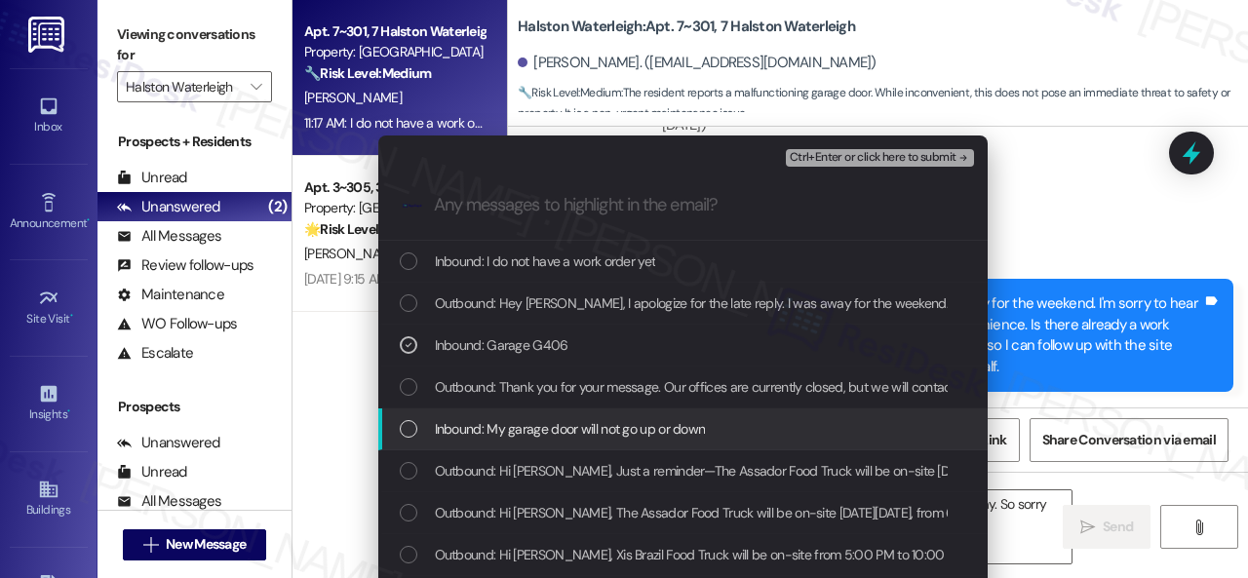
click at [476, 428] on span "Inbound: My garage door will not go up or down" at bounding box center [570, 428] width 271 height 21
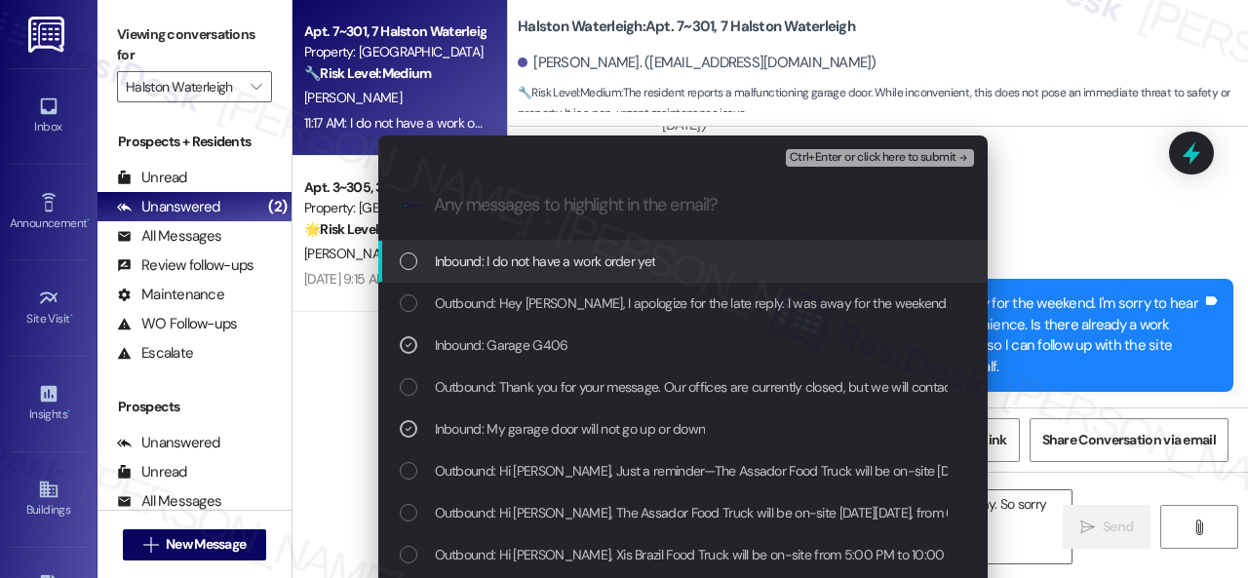
click at [814, 151] on span "Ctrl+Enter or click here to submit" at bounding box center [873, 158] width 167 height 14
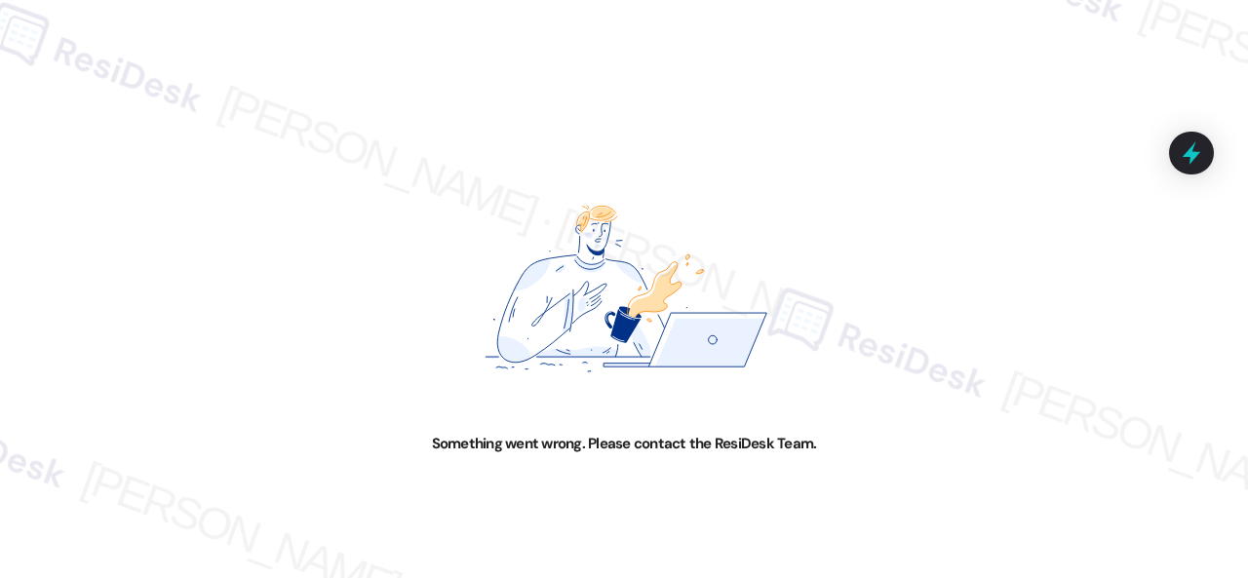
click at [930, 344] on img at bounding box center [624, 289] width 624 height 290
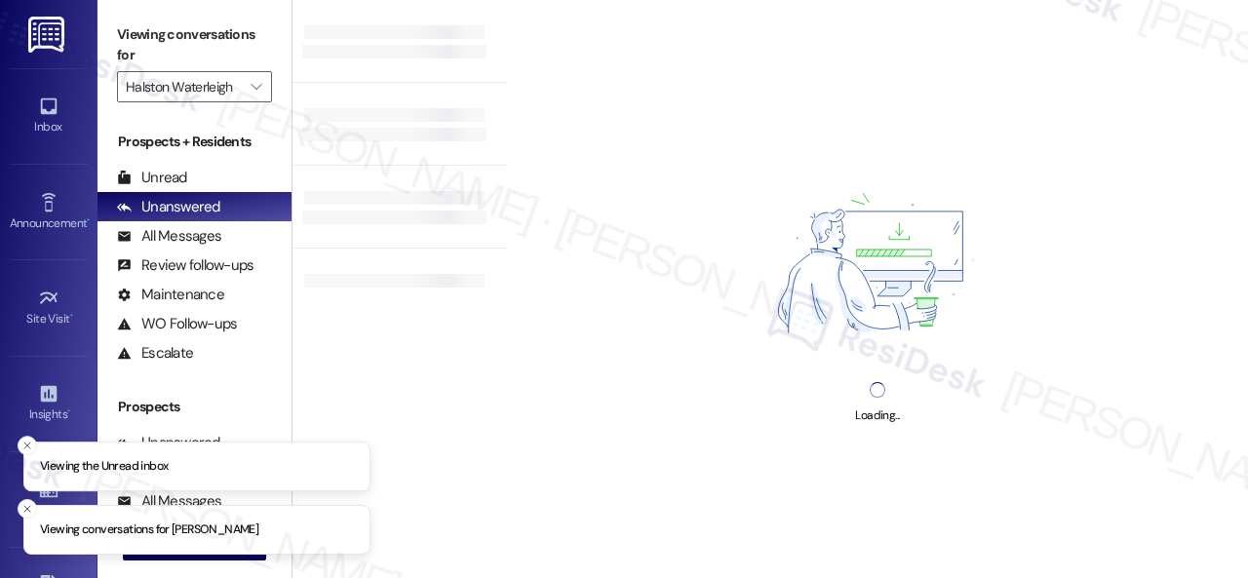
type input "Halston Waterleigh"
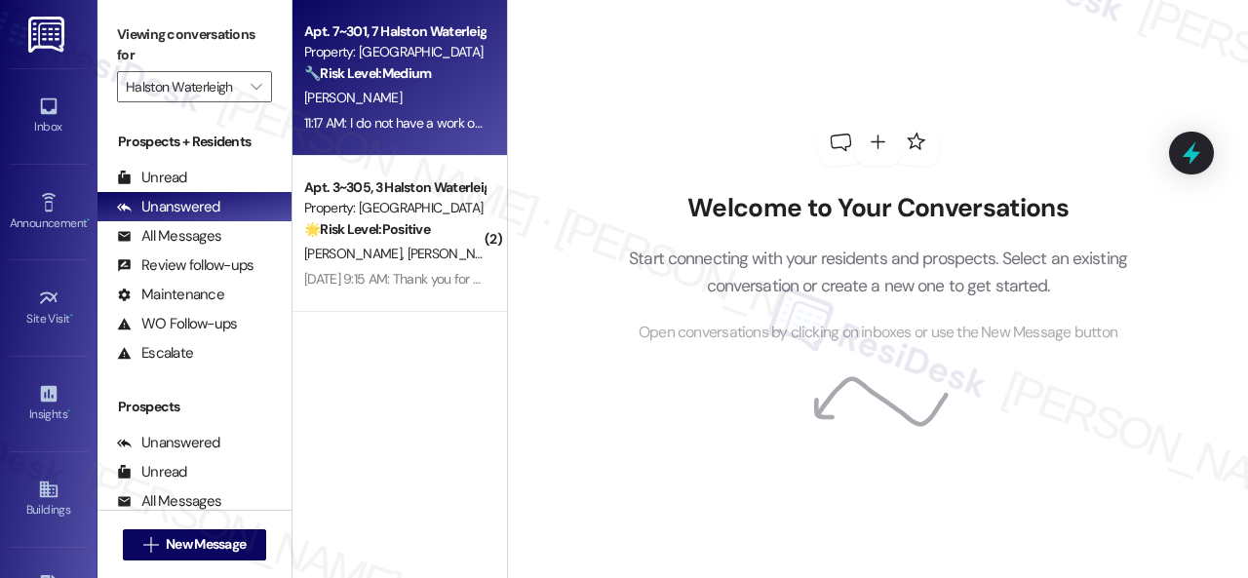
click at [427, 112] on div "11:17 AM: I do not have a work order yet 11:17 AM: I do not have a work order y…" at bounding box center [394, 123] width 184 height 24
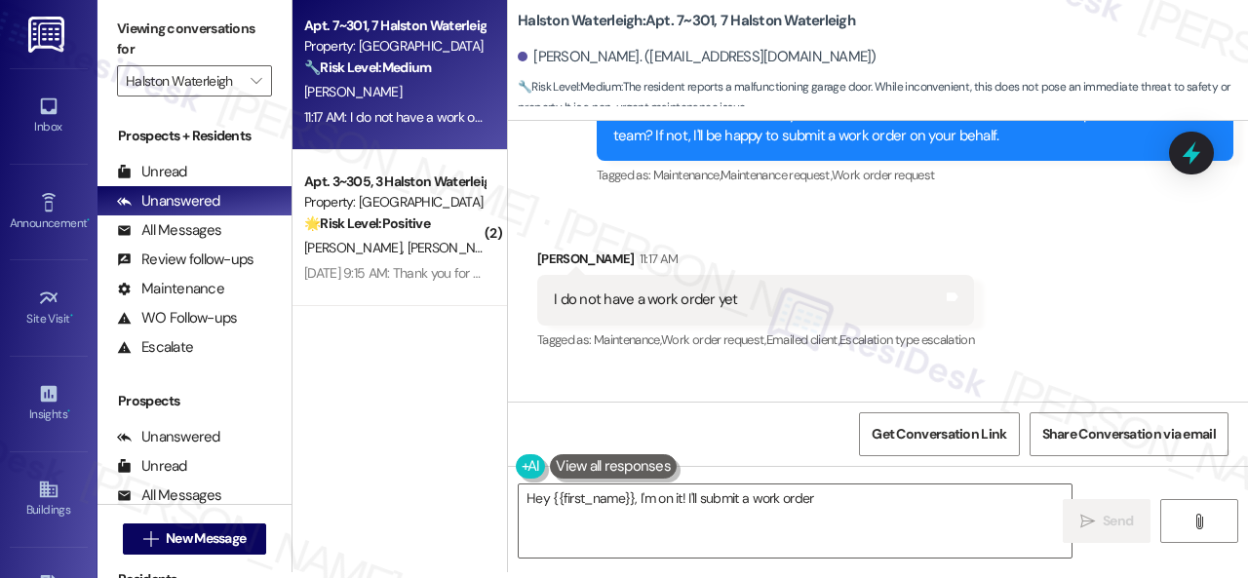
scroll to position [46852, 0]
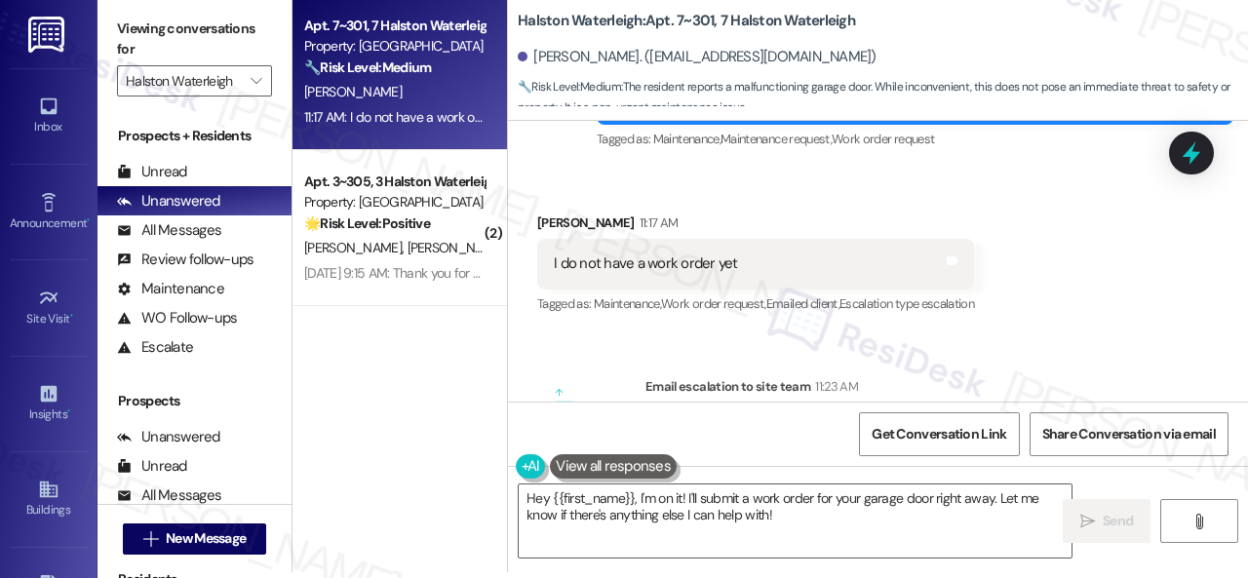
click at [940, 362] on div "Email escalation to site team Email escalation to site team 11:23 AM ResiDesk e…" at bounding box center [856, 478] width 666 height 232
click at [762, 406] on div "Get Conversation Link Share Conversation via email" at bounding box center [878, 434] width 740 height 64
click at [456, 487] on div "Apt. 7~301, 7 Halston Waterleigh Property: Halston Waterleigh 🔧 Risk Level: Med…" at bounding box center [771, 283] width 956 height 578
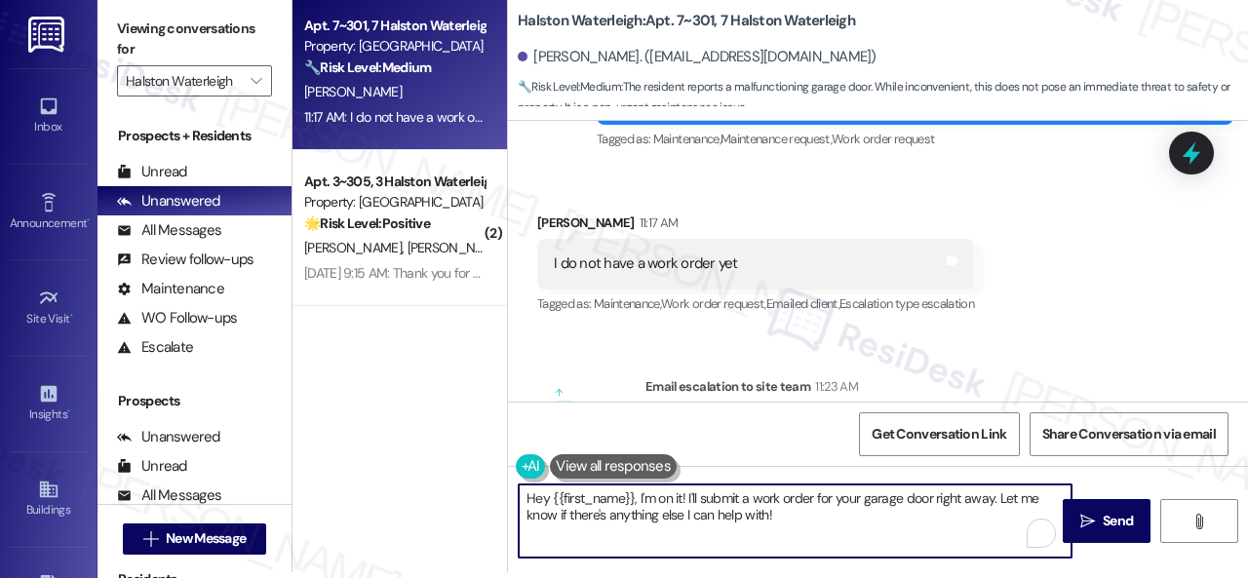
paste textarea "I've submitted a work order on your behalf and notified the site team. Please l…"
type textarea "I've submitted a work order on your behalf and notified the site team. Please l…"
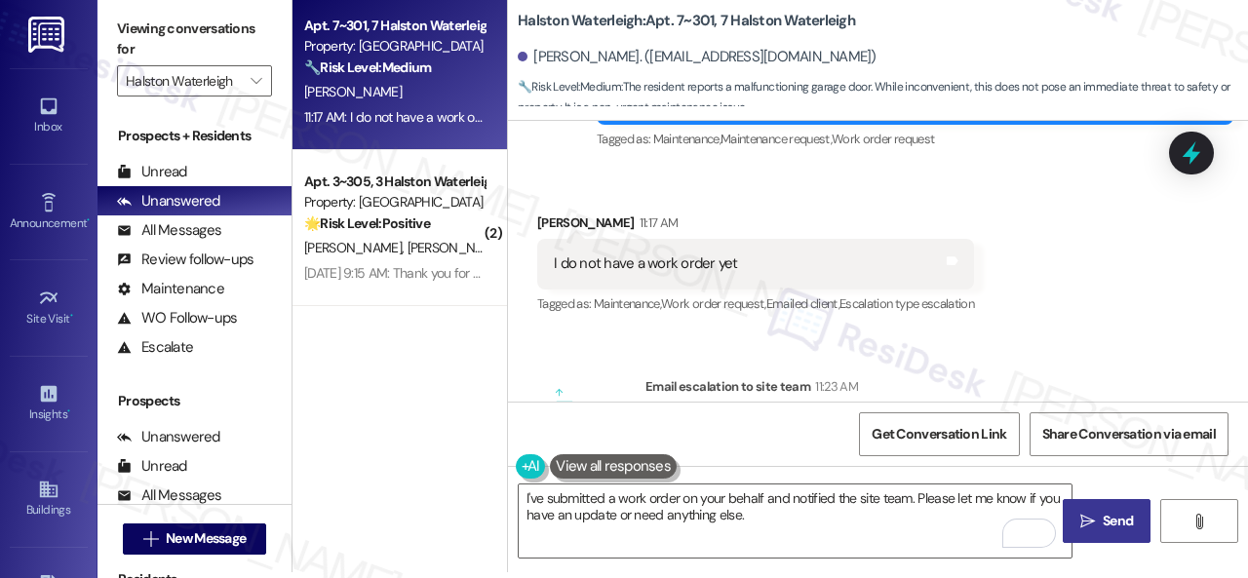
click at [1099, 520] on span "Send" at bounding box center [1118, 521] width 38 height 20
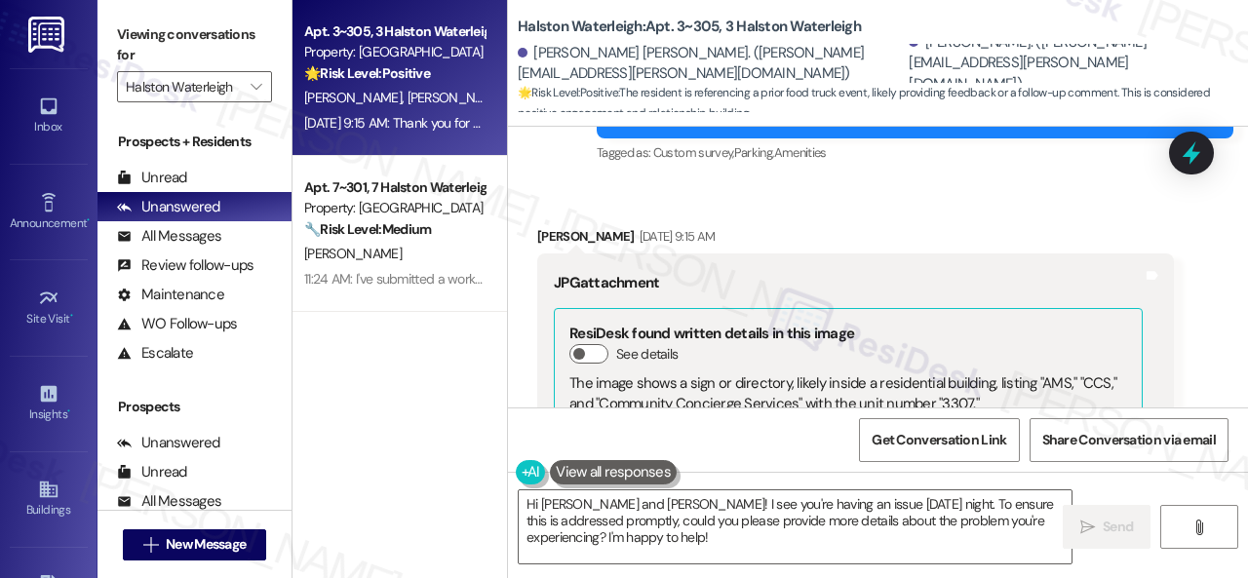
scroll to position [45478, 0]
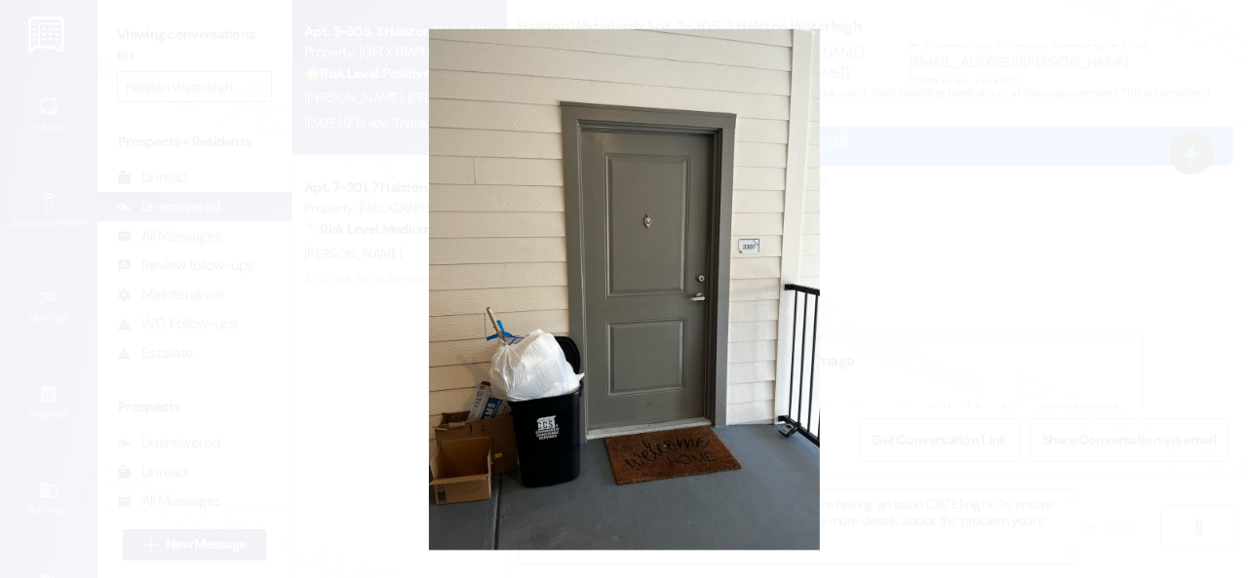
click at [693, 280] on button "Unzoom image" at bounding box center [624, 289] width 1248 height 578
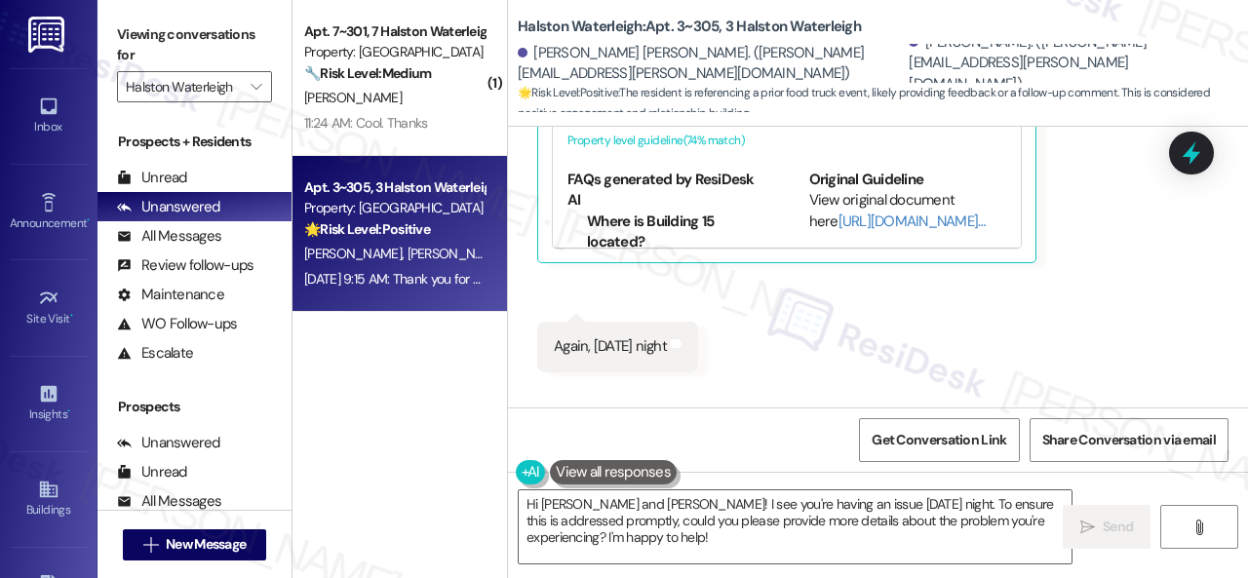
scroll to position [46258, 0]
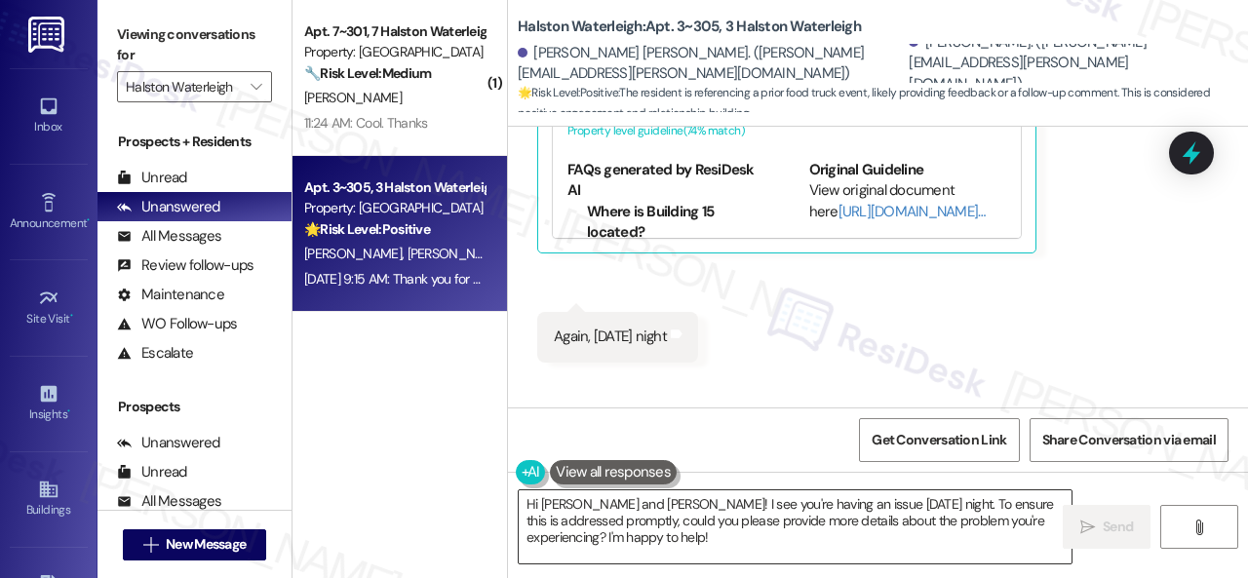
drag, startPoint x: 758, startPoint y: 526, endPoint x: 663, endPoint y: 510, distance: 95.9
click at [759, 526] on textarea "Hi Aline and Lucas! I see you're having an issue since Thursday night. To ensur…" at bounding box center [795, 527] width 553 height 73
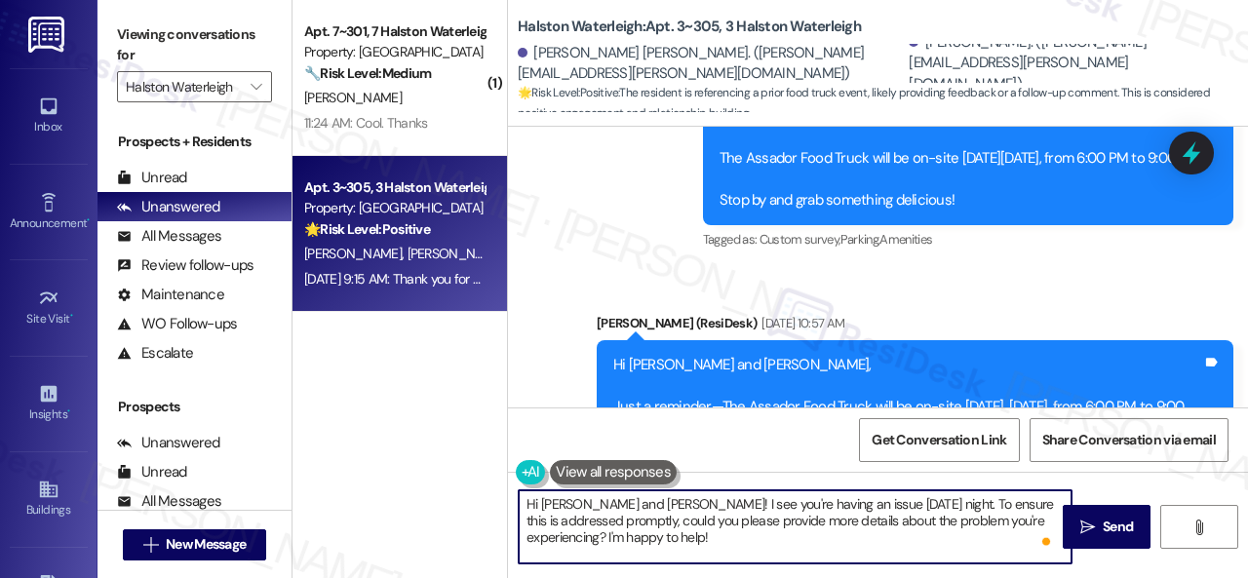
scroll to position [45088, 0]
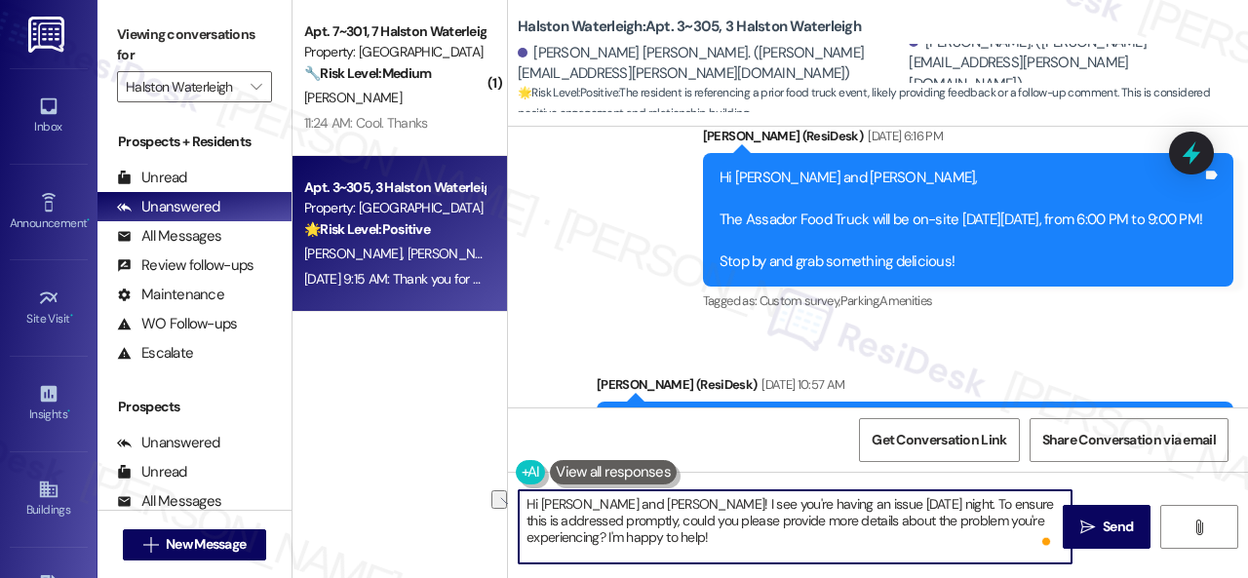
drag, startPoint x: 551, startPoint y: 500, endPoint x: 592, endPoint y: 504, distance: 41.1
click at [592, 504] on textarea "Hi Aline and Lucas! I see you're having an issue since Thursday night. To ensur…" at bounding box center [795, 527] width 553 height 73
drag, startPoint x: 577, startPoint y: 501, endPoint x: 654, endPoint y: 544, distance: 88.2
click at [654, 544] on textarea "Hi Lucas! I see you're having an issue since Thursday night. To ensure this is …" at bounding box center [795, 527] width 553 height 73
paste textarea "I apologize for the late reply. I was away for the weekend. Please don’t hesita…"
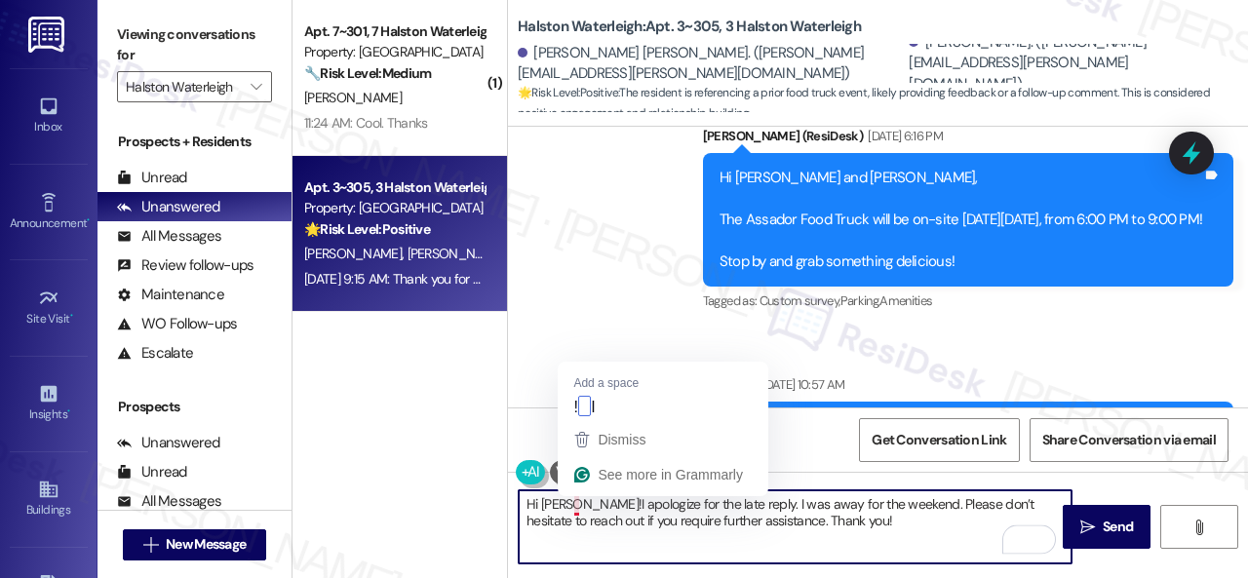
click at [575, 502] on textarea "Hi Lucas!I apologize for the late reply. I was away for the weekend. Please don…" at bounding box center [795, 527] width 553 height 73
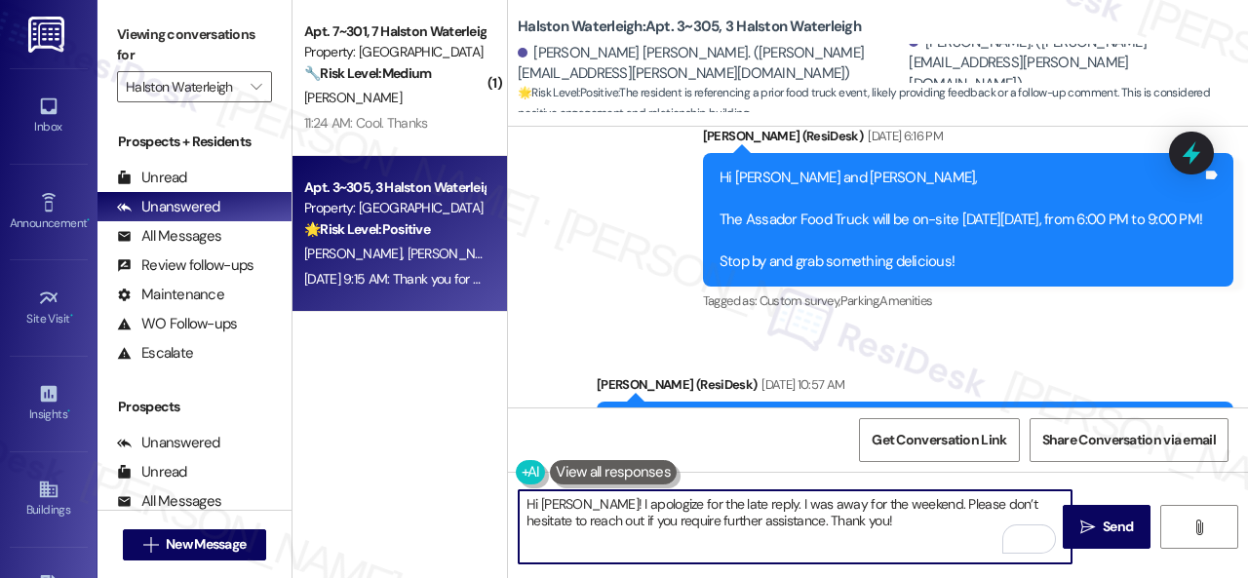
click at [785, 507] on textarea "Hi Lucas! I apologize for the late reply. I was away for the weekend. Please do…" at bounding box center [795, 527] width 553 height 73
click at [895, 503] on textarea "Hi Lucas! I apologize for the late reply. I was away for the weekend. Please do…" at bounding box center [795, 527] width 553 height 73
click at [898, 504] on textarea "Hi Lucas! I apologize for the late reply. I was away for the weekend. Please do…" at bounding box center [795, 527] width 553 height 73
click at [624, 520] on textarea "Hi Lucas! I apologize for the late reply. I was away for the weekend. I underst…" at bounding box center [795, 527] width 553 height 73
click at [995, 516] on textarea "Hi Lucas! I apologize for the late reply. I was away for the weekend. I underst…" at bounding box center [795, 527] width 553 height 73
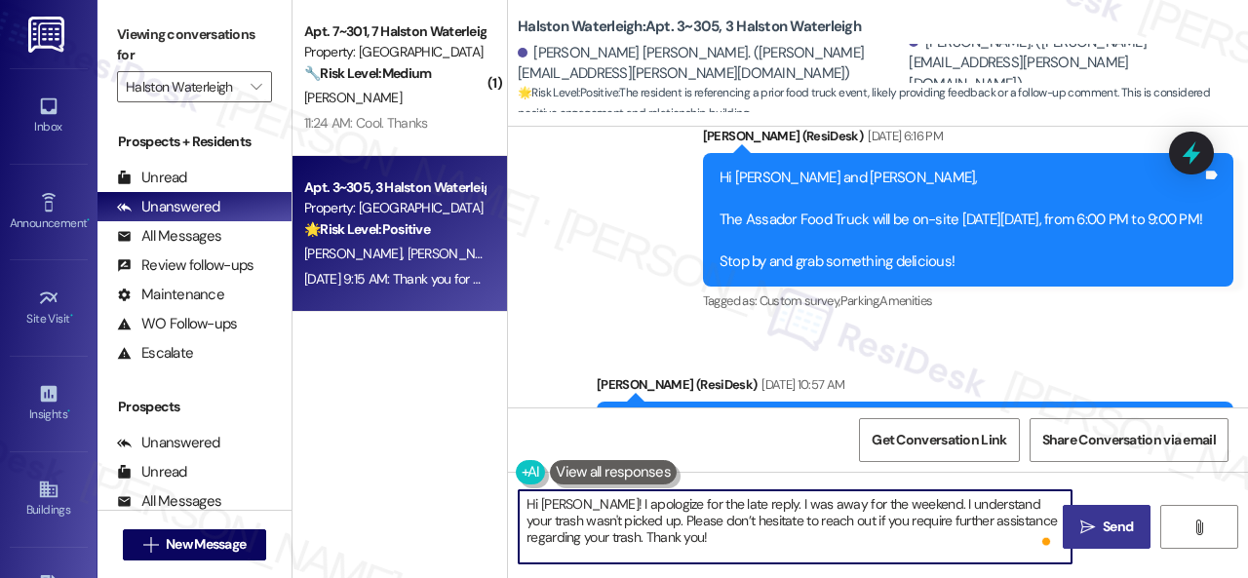
type textarea "Hi Lucas! I apologize for the late reply. I was away for the weekend. I underst…"
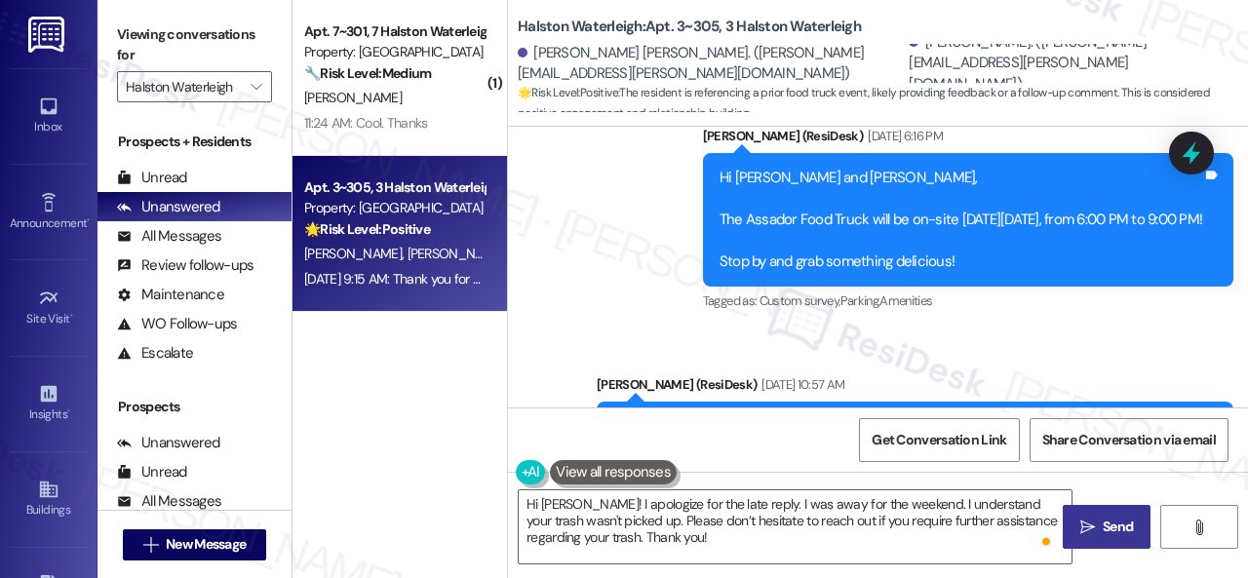
click at [1103, 529] on span "Send" at bounding box center [1118, 527] width 30 height 20
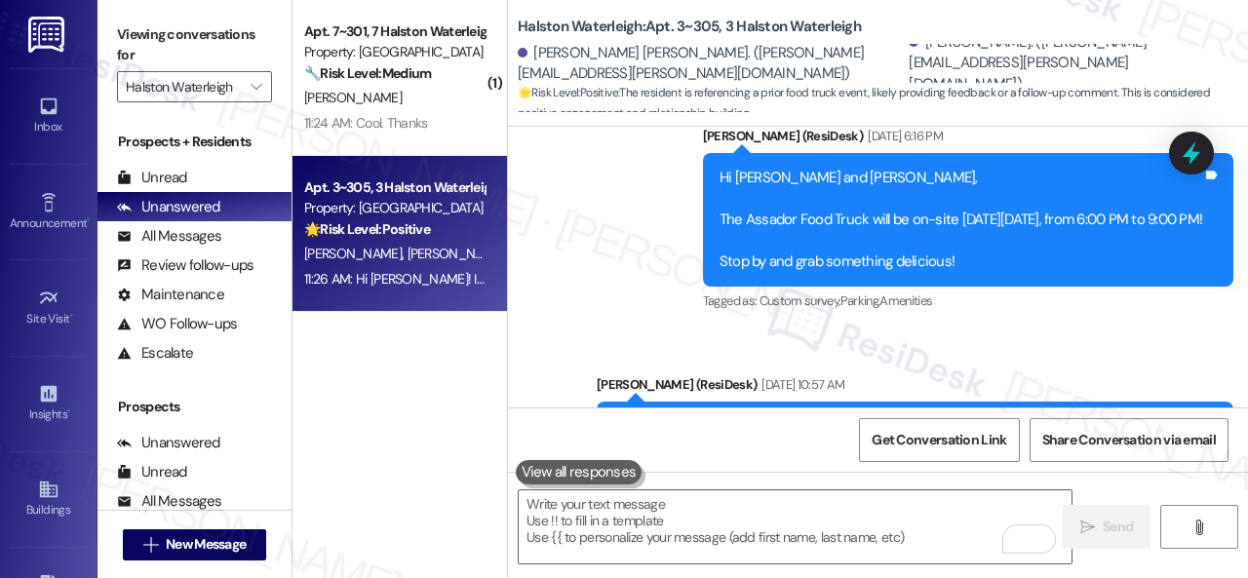
scroll to position [45872, 0]
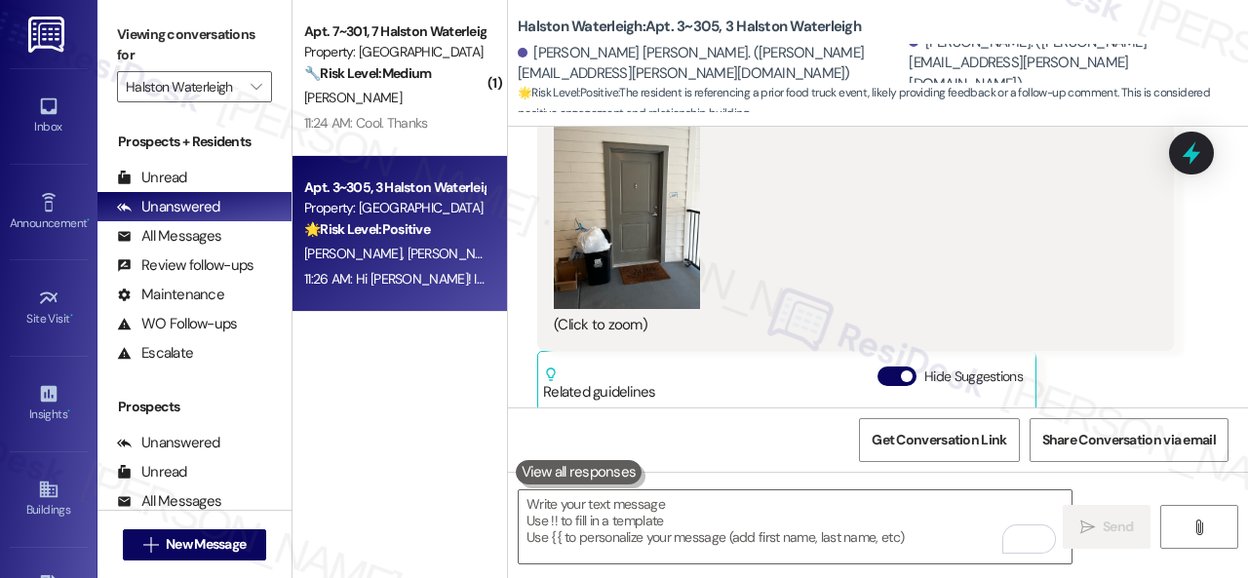
click at [421, 93] on div "[PERSON_NAME]" at bounding box center [394, 98] width 184 height 24
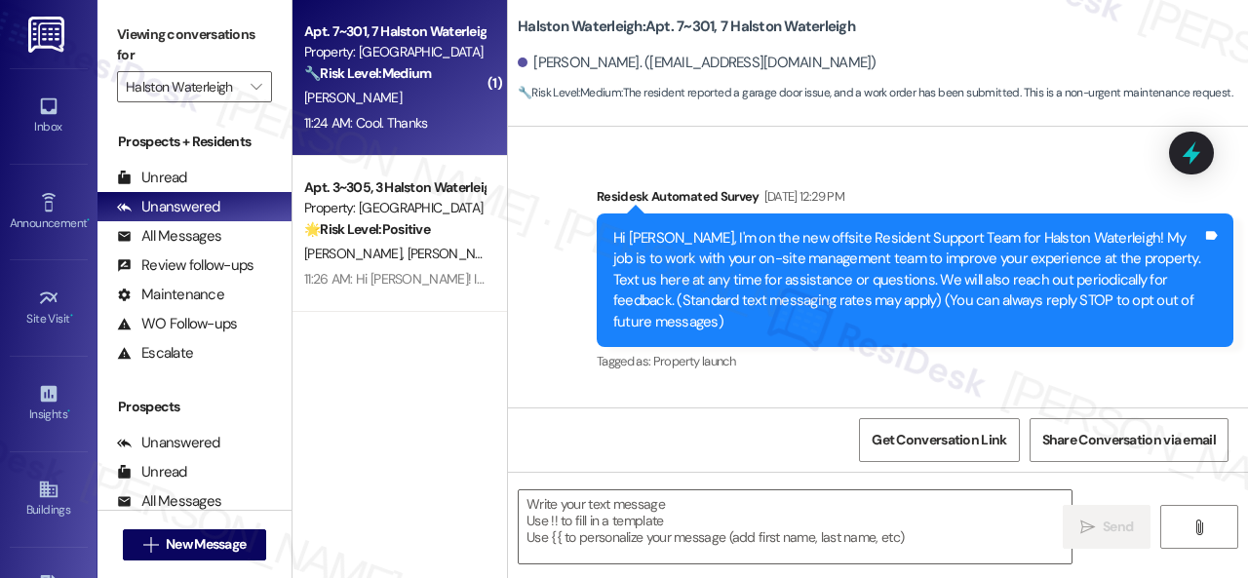
scroll to position [47201, 0]
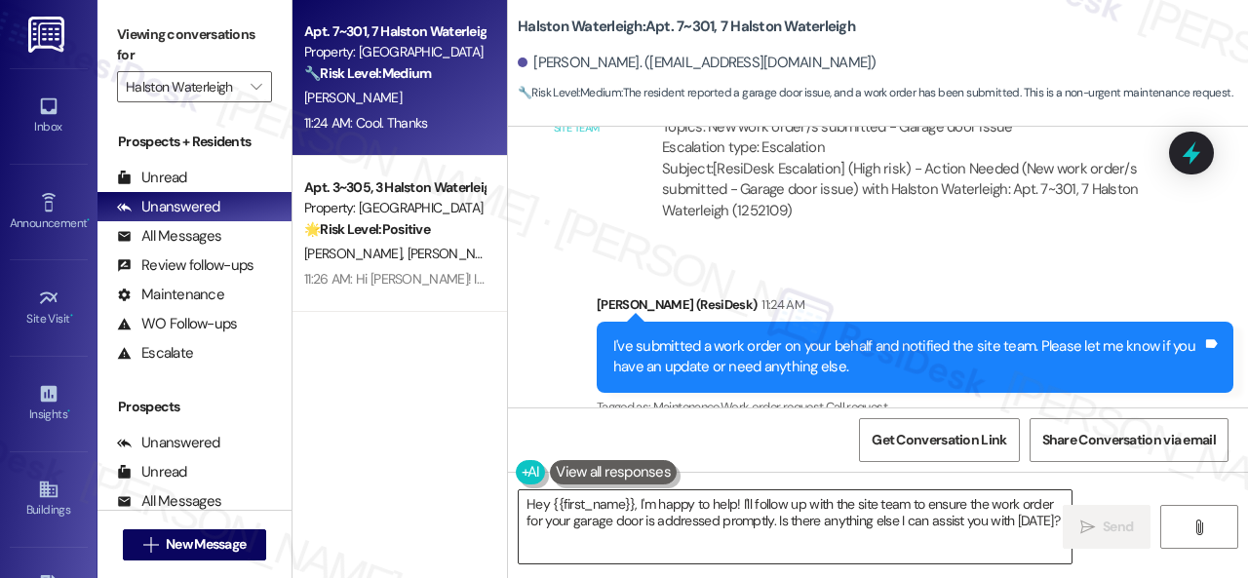
click at [926, 525] on textarea "Hey {{first_name}}, I'm happy to help! I'll follow up with the site team to ens…" at bounding box center [795, 527] width 553 height 73
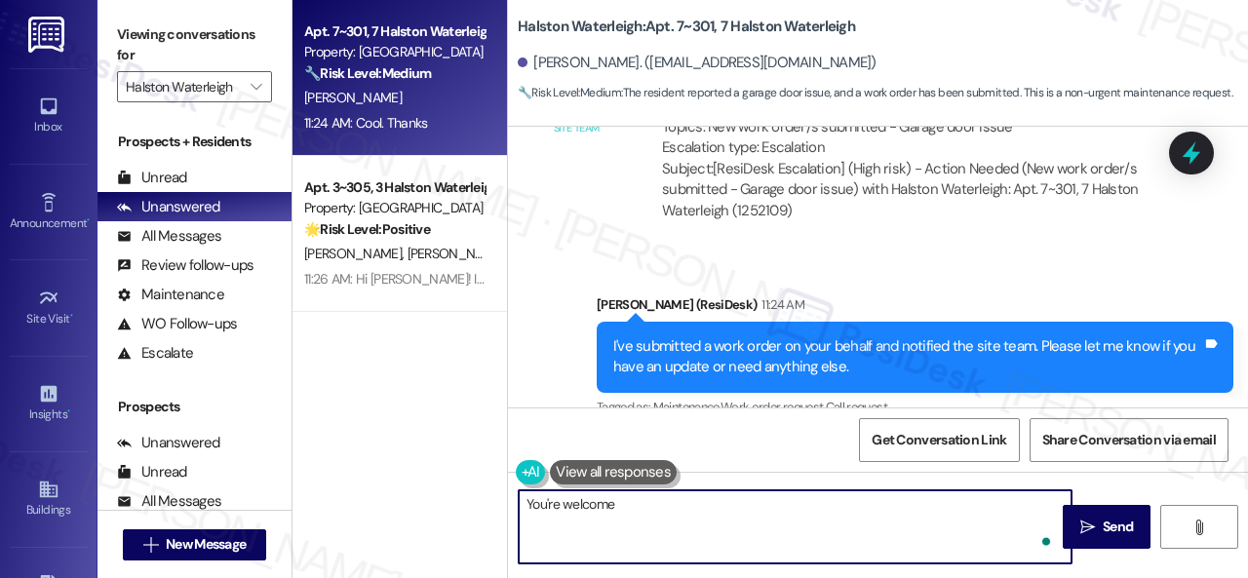
type textarea "You're welcome!"
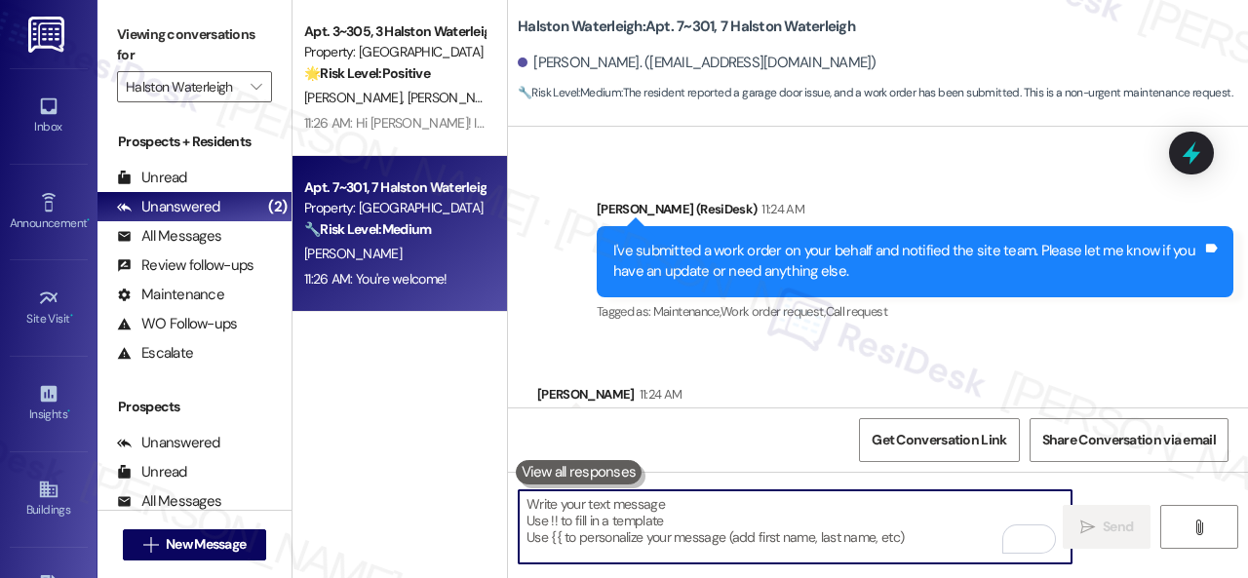
scroll to position [47339, 0]
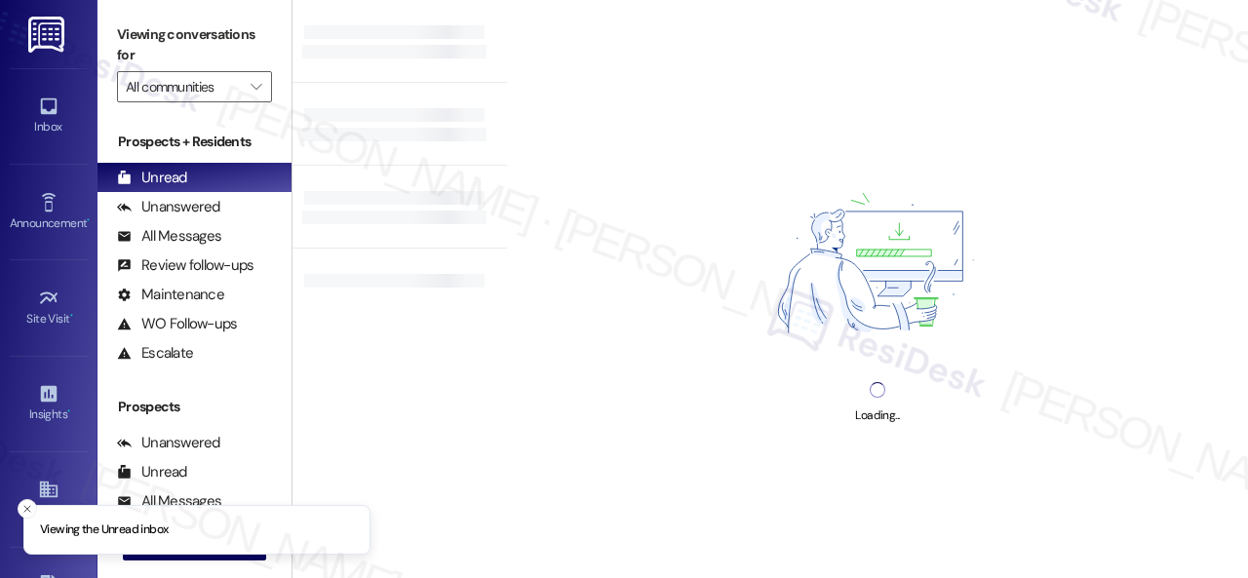
type input "Halston Waterleigh"
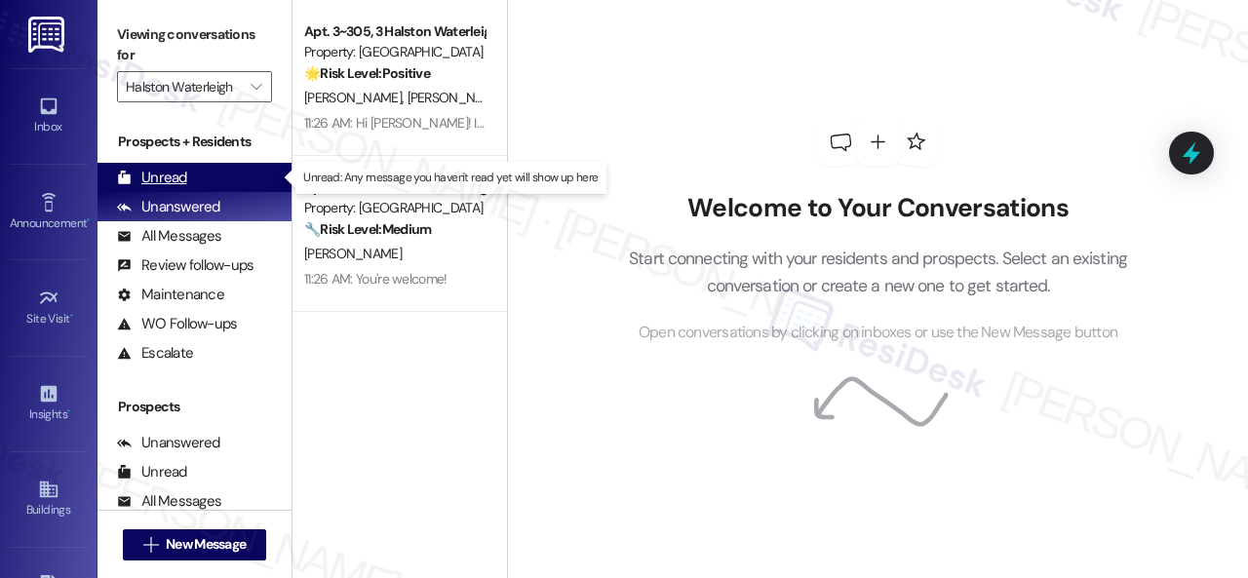
click at [166, 177] on div "Unread" at bounding box center [152, 178] width 70 height 20
